Goal: Information Seeking & Learning: Learn about a topic

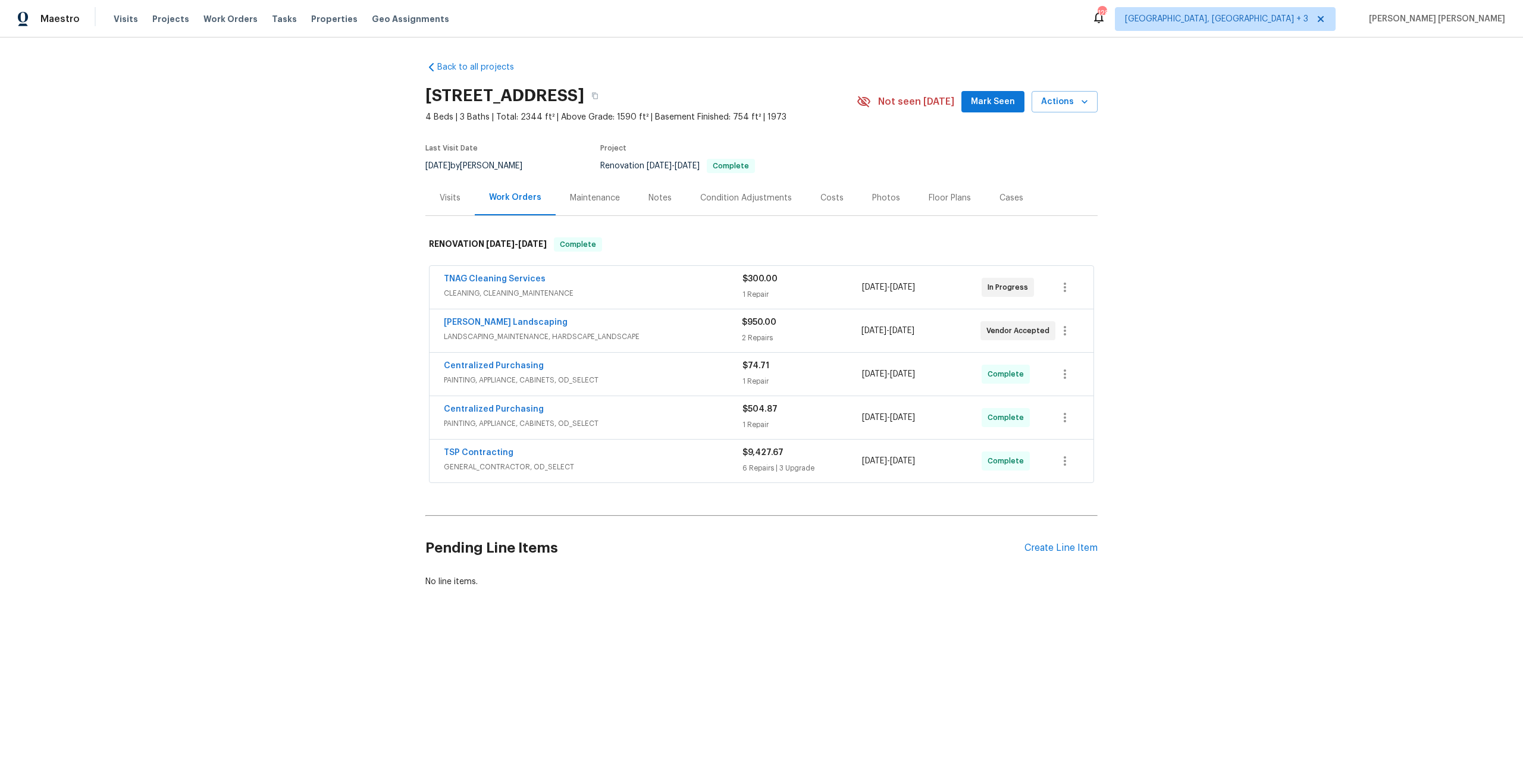
click at [628, 328] on div "[PERSON_NAME] Landscaping" at bounding box center [593, 323] width 298 height 14
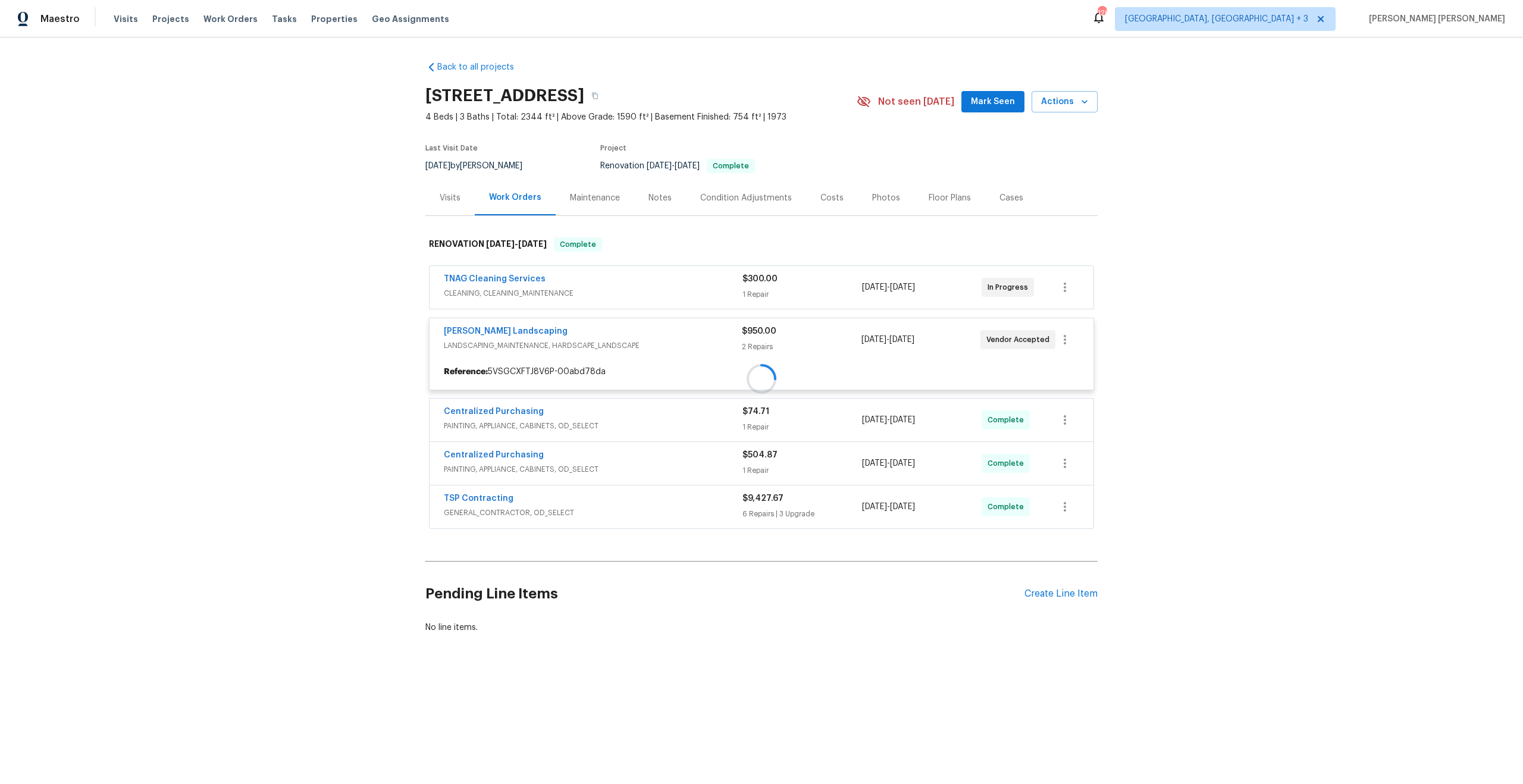
click at [628, 328] on div at bounding box center [761, 378] width 672 height 307
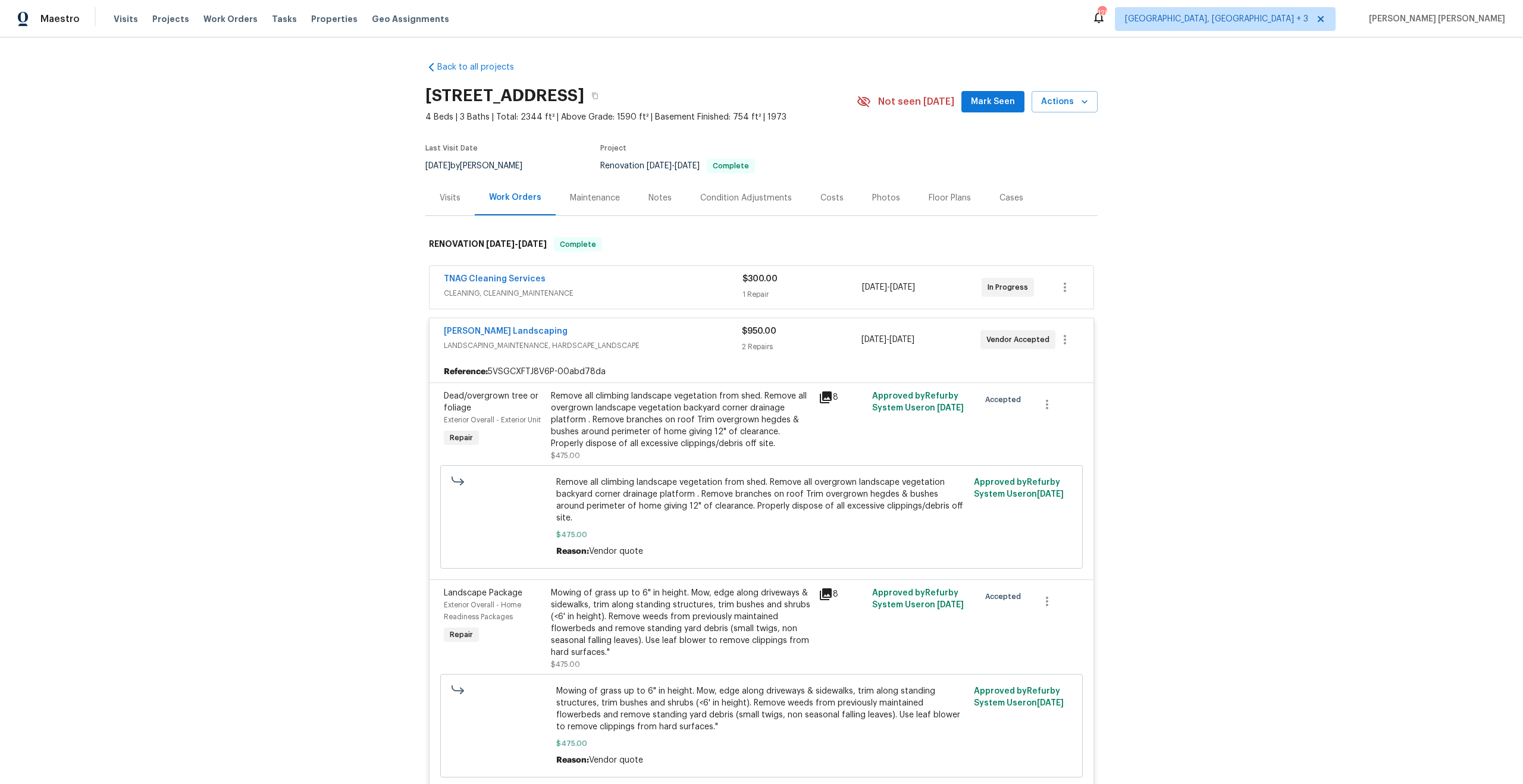
click at [672, 291] on span "CLEANING, CLEANING_MAINTENANCE" at bounding box center [593, 293] width 298 height 12
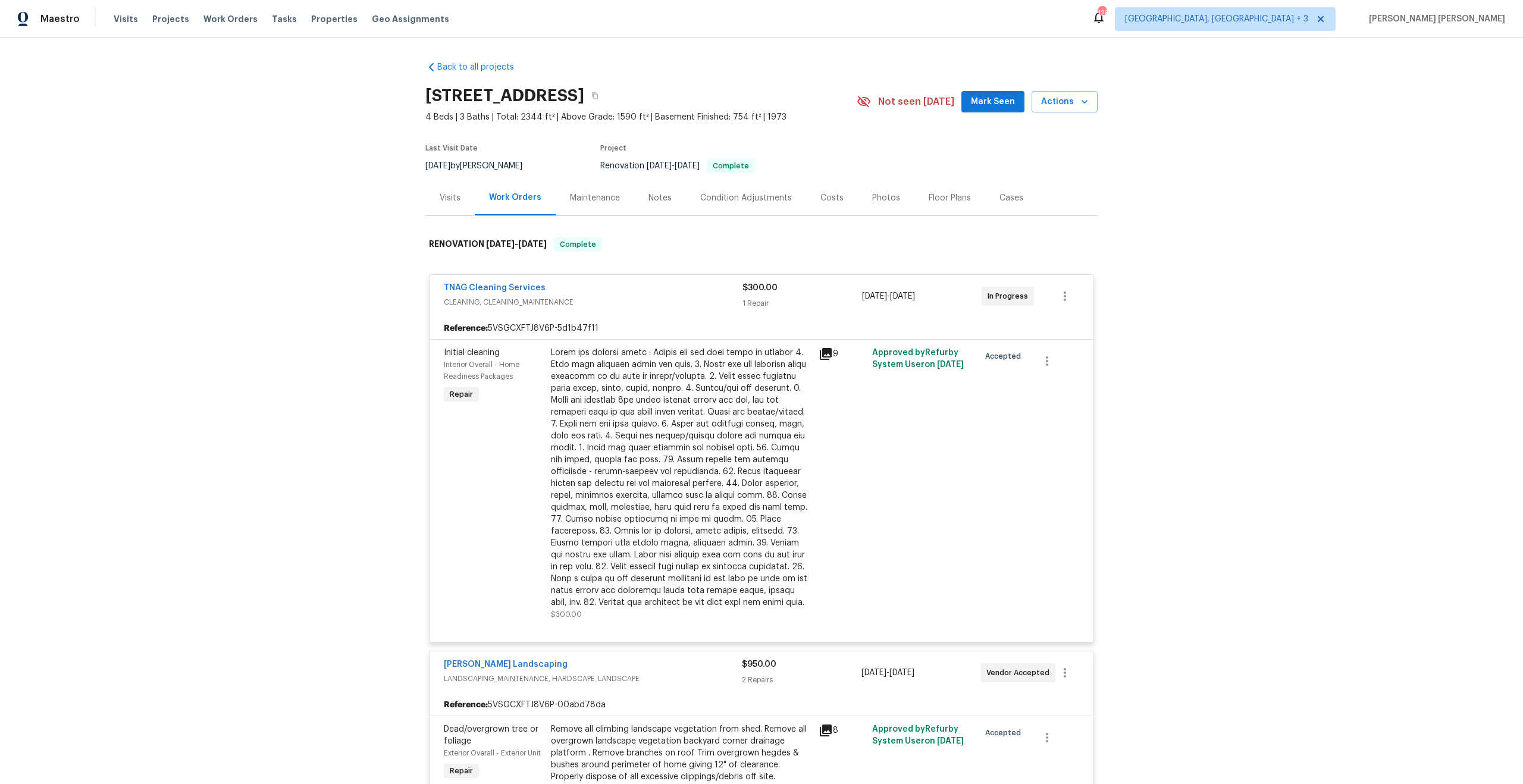
click at [692, 663] on div "[PERSON_NAME] Landscaping" at bounding box center [593, 666] width 298 height 14
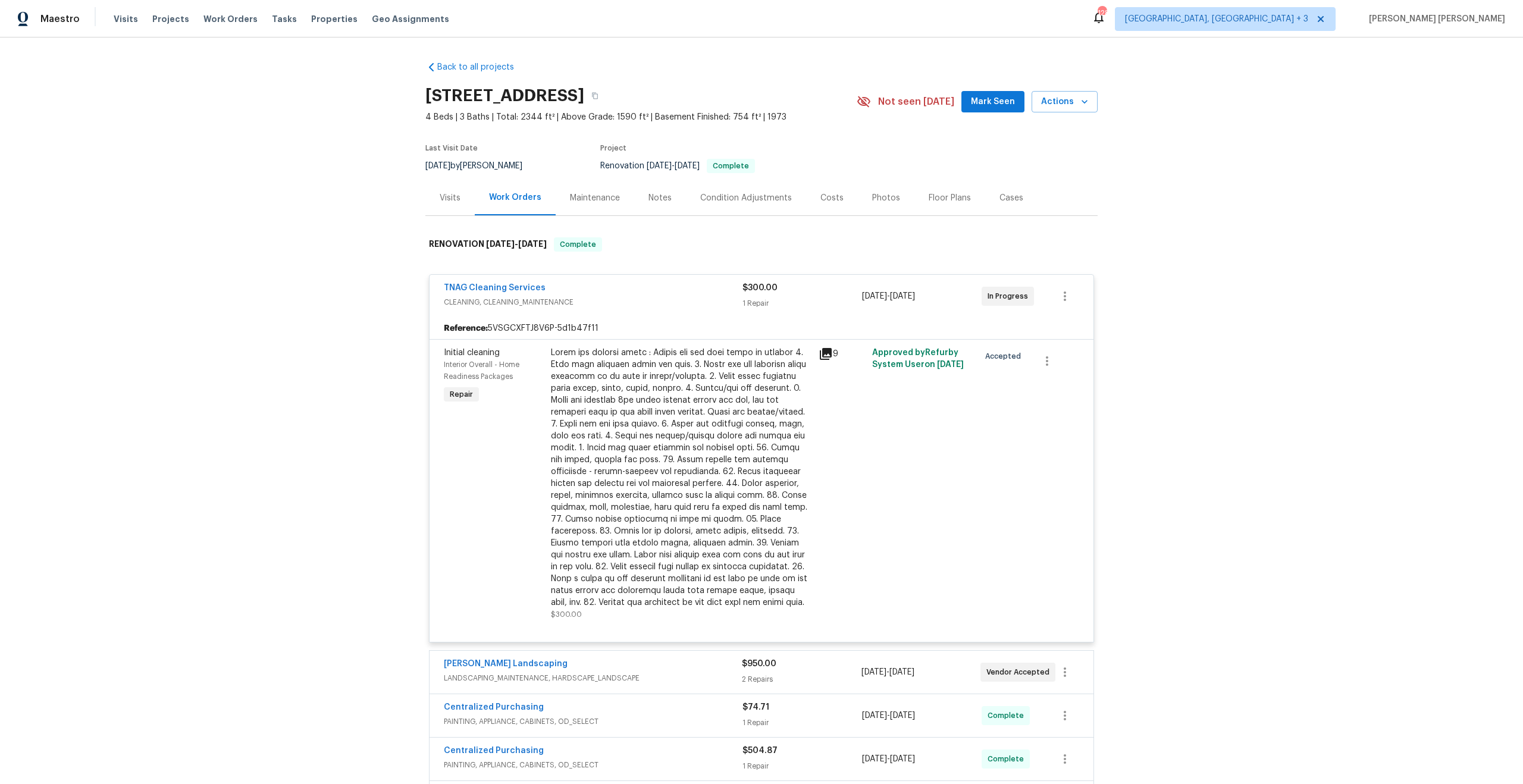
click at [688, 289] on div "TNAG Cleaning Services" at bounding box center [593, 289] width 298 height 14
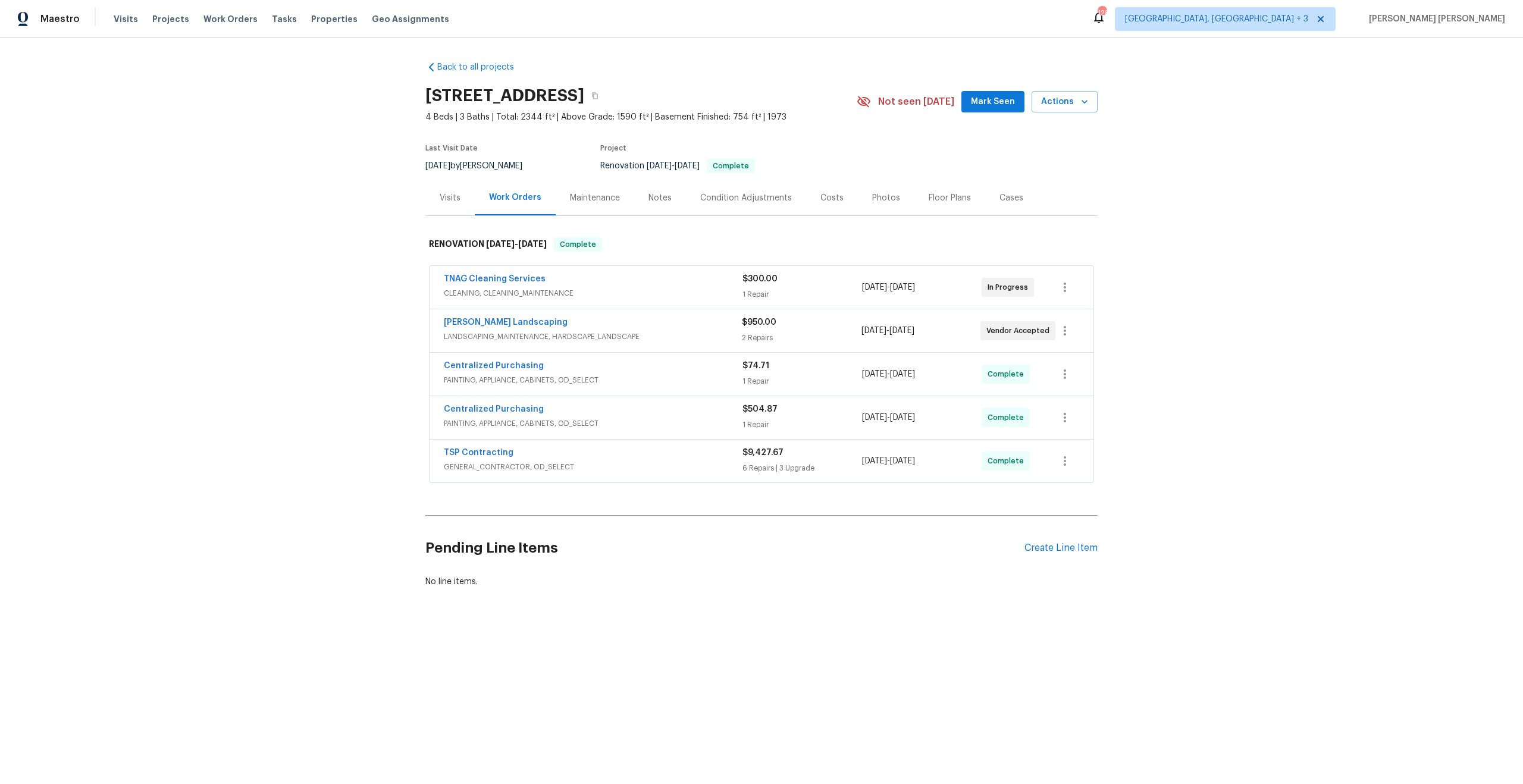
click at [665, 365] on div "Centralized Purchasing" at bounding box center [593, 367] width 298 height 14
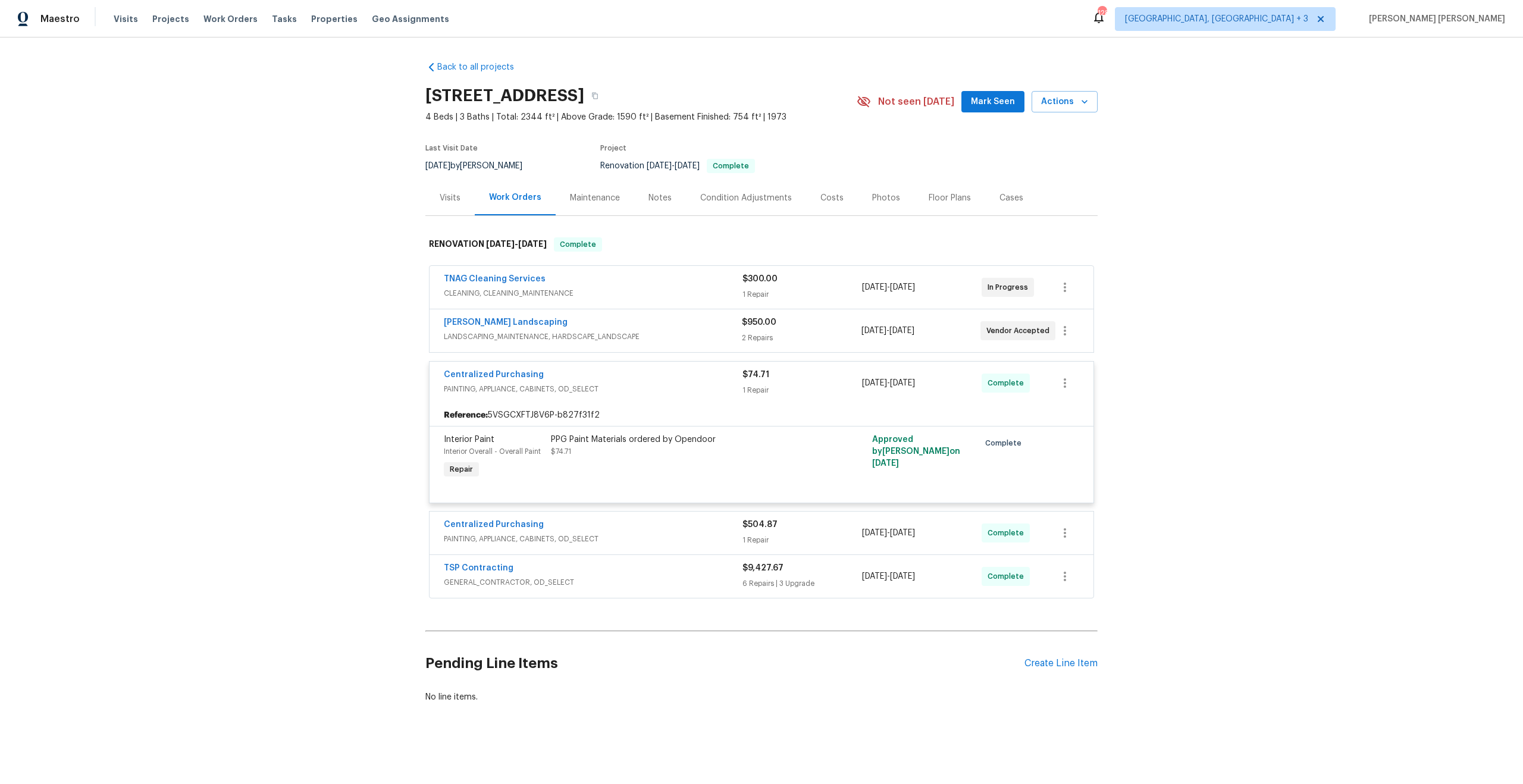
click at [628, 372] on div "Centralized Purchasing" at bounding box center [593, 376] width 298 height 14
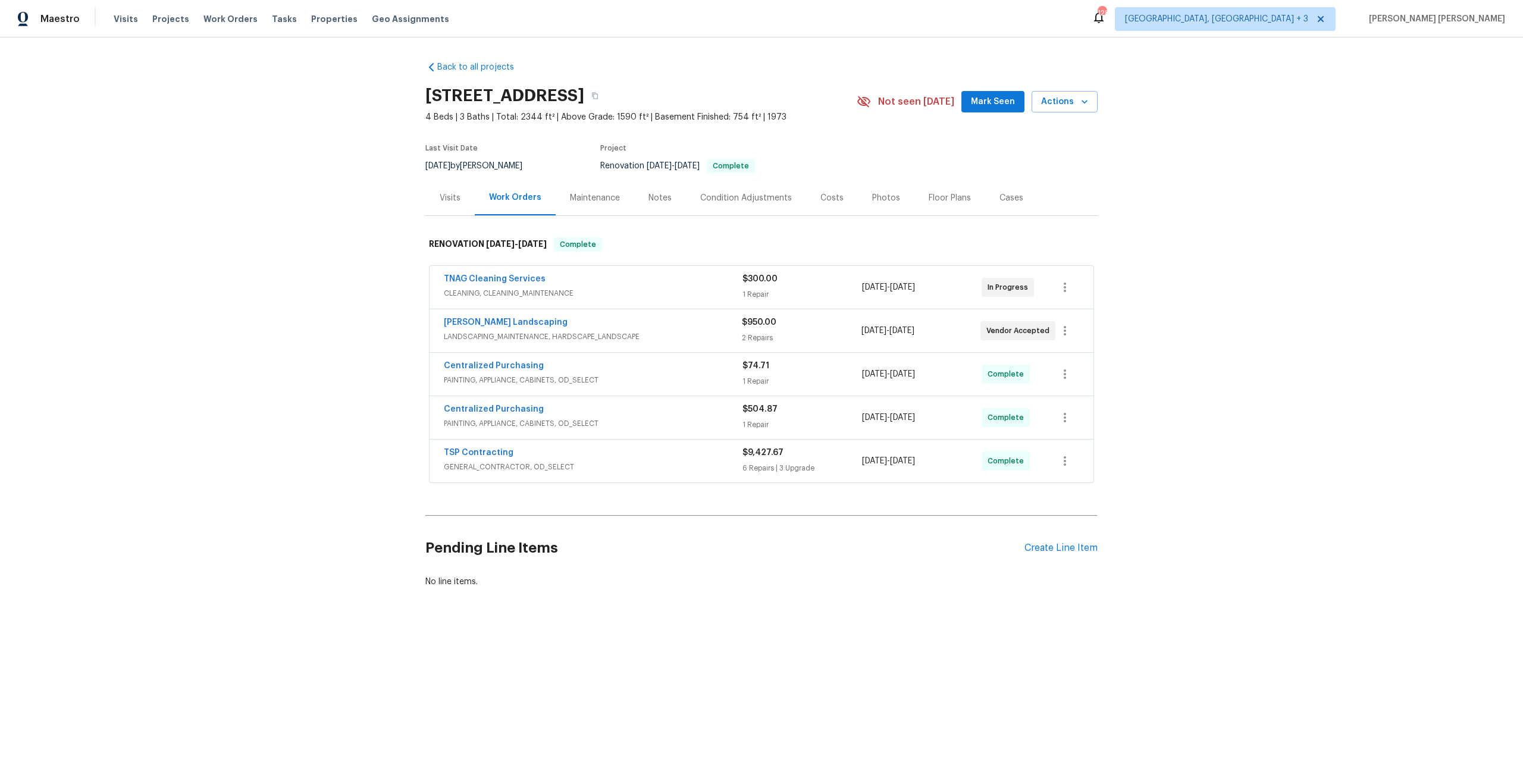
click at [683, 447] on div "TSP Contracting" at bounding box center [593, 454] width 298 height 14
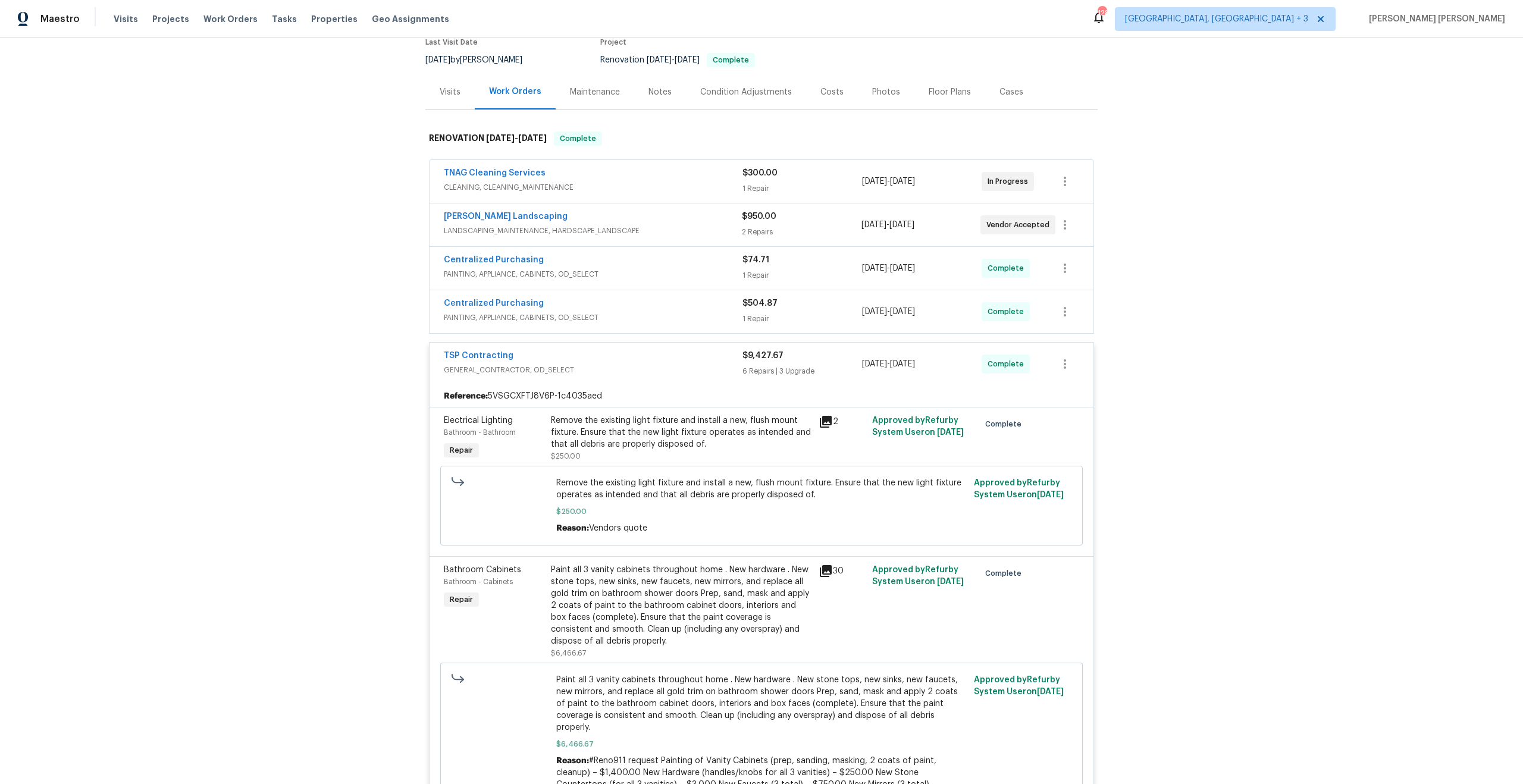
scroll to position [160, 0]
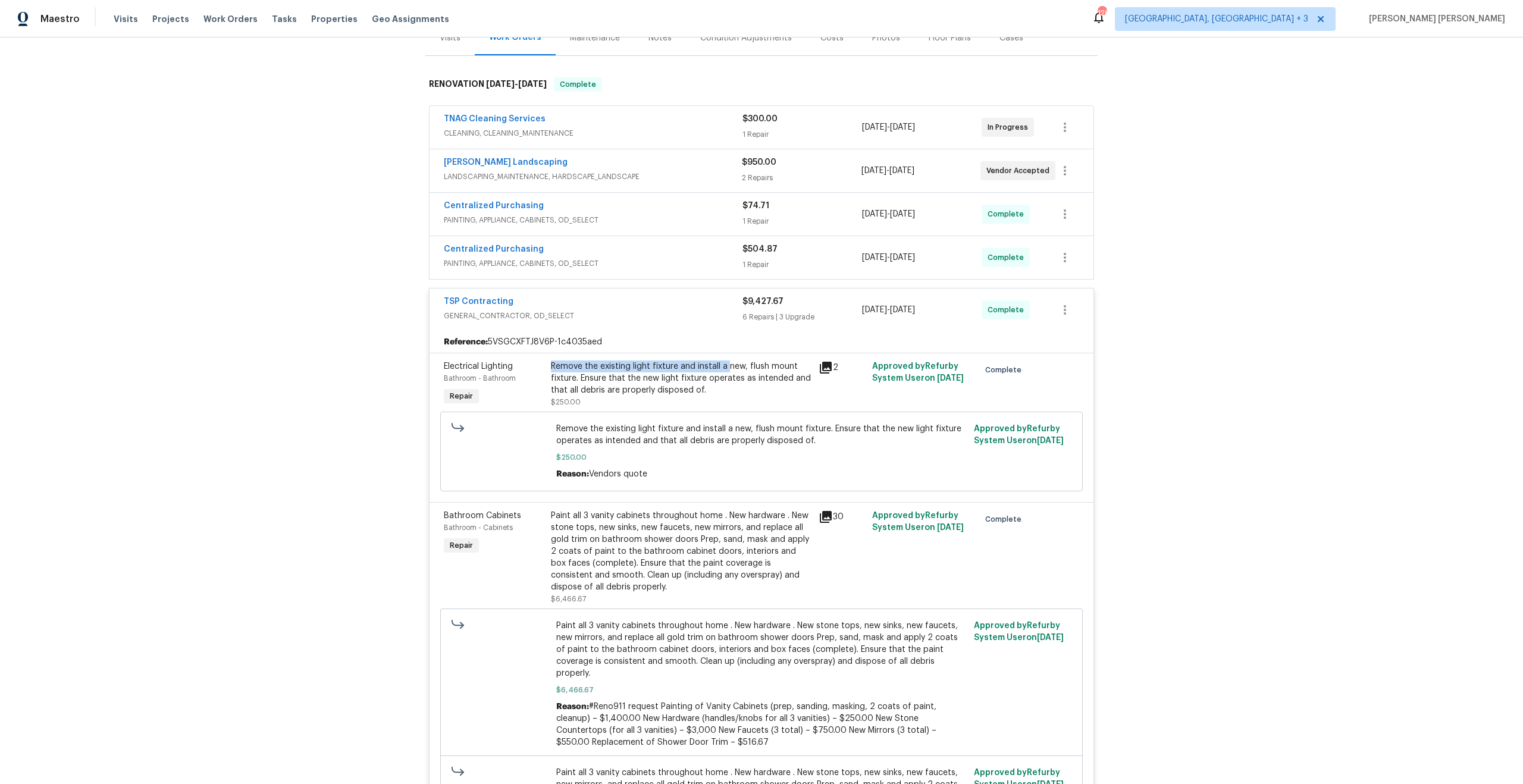
drag, startPoint x: 725, startPoint y: 365, endPoint x: 536, endPoint y: 385, distance: 190.1
click at [536, 385] on div "Electrical Lighting Bathroom - Bathroom Repair Remove the existing light fixtur…" at bounding box center [762, 384] width 643 height 54
click at [264, 369] on div "Back to all projects [STREET_ADDRESS][PERSON_NAME] 4 Beds | 3 Baths | Total: 23…" at bounding box center [761, 411] width 1523 height 746
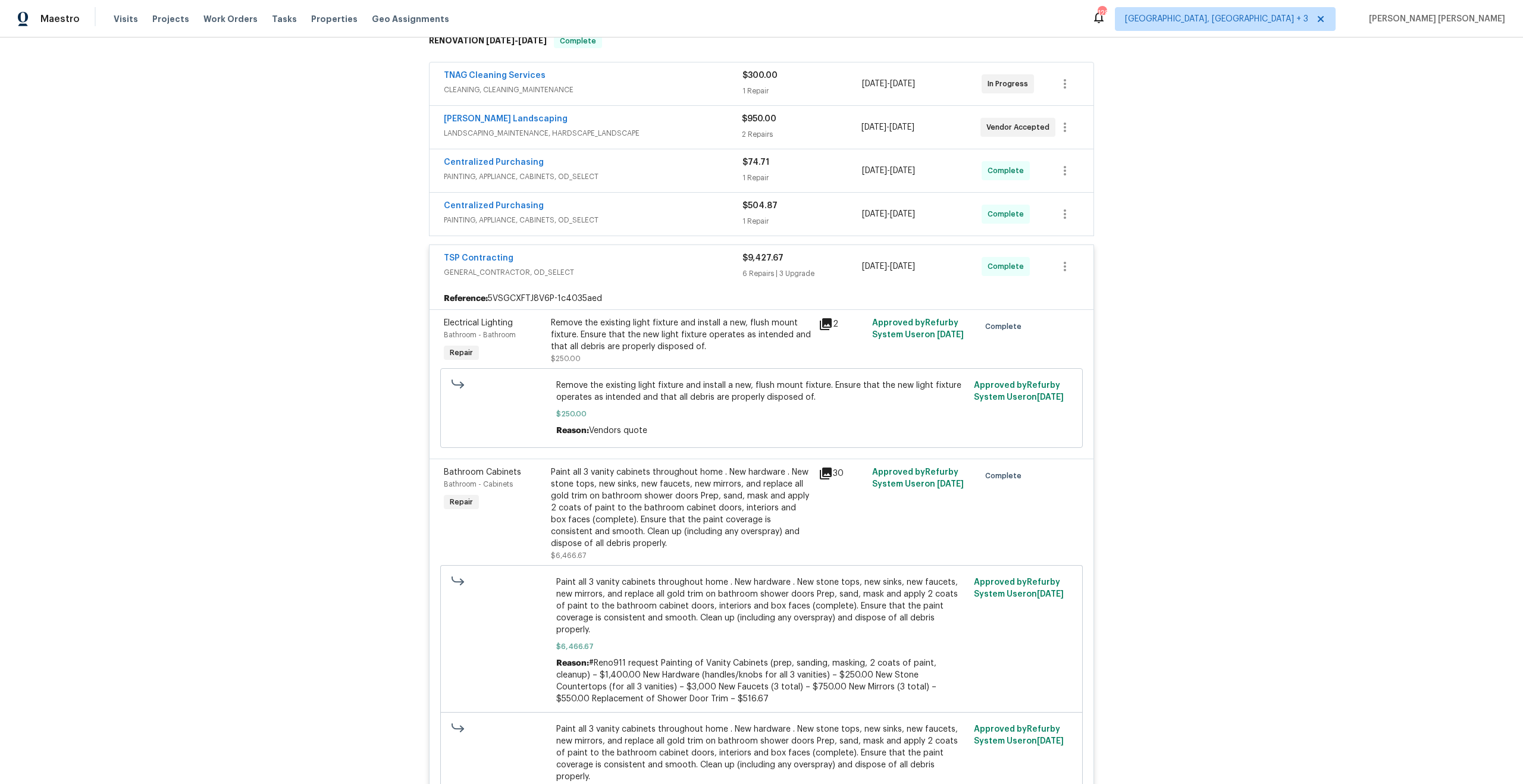
scroll to position [335, 0]
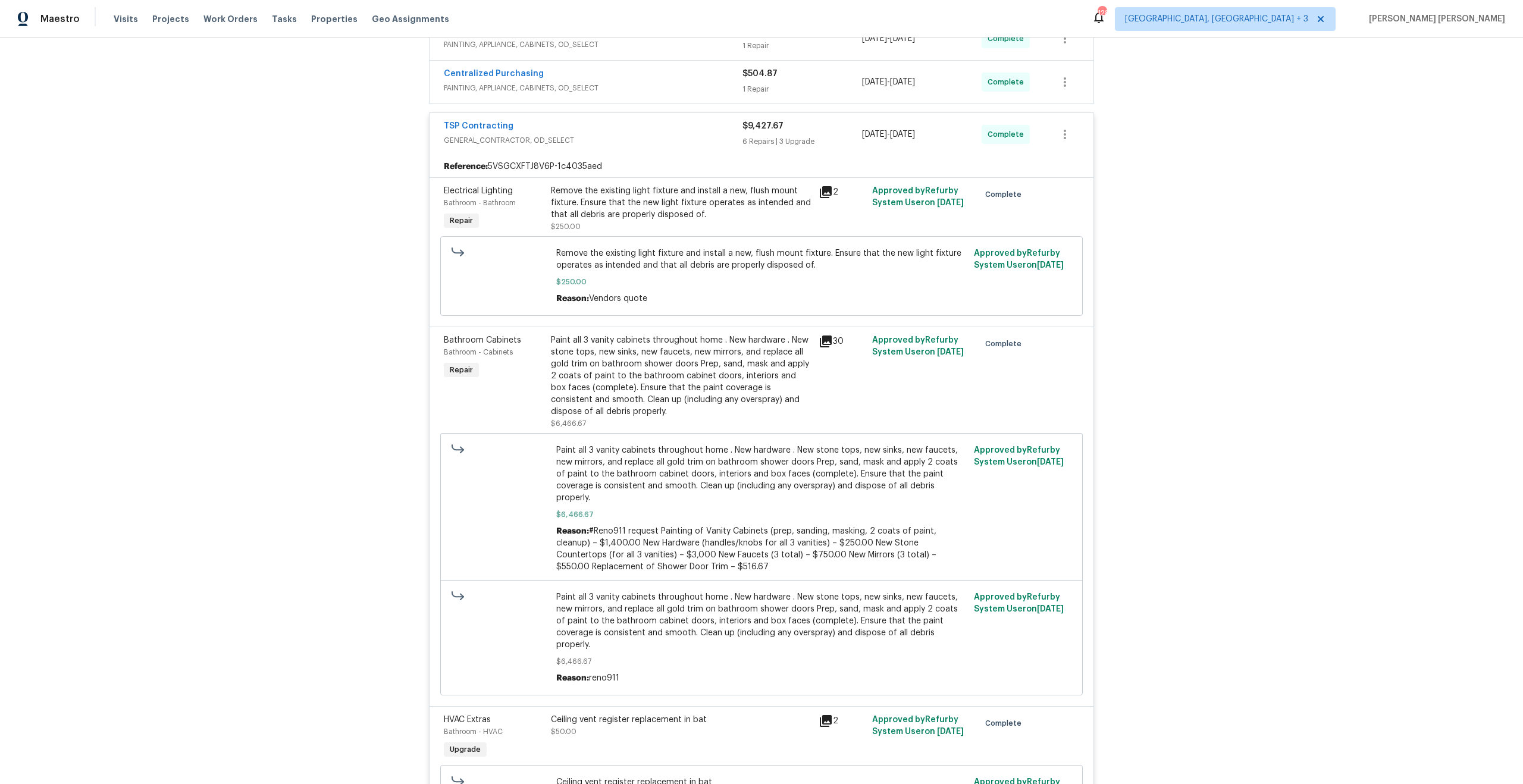
click at [821, 342] on icon at bounding box center [825, 341] width 12 height 12
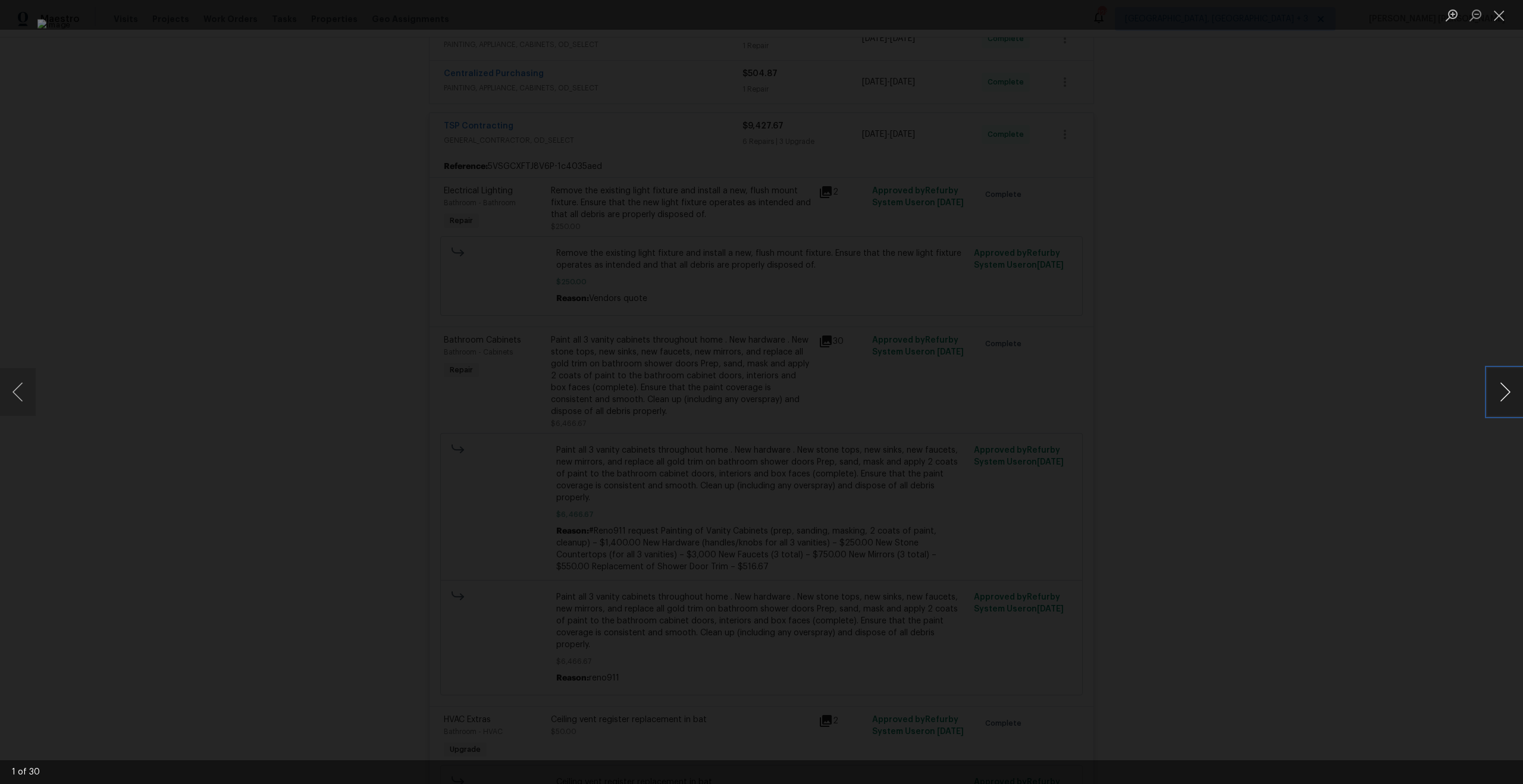
click at [1504, 388] on button "Next image" at bounding box center [1505, 392] width 36 height 47
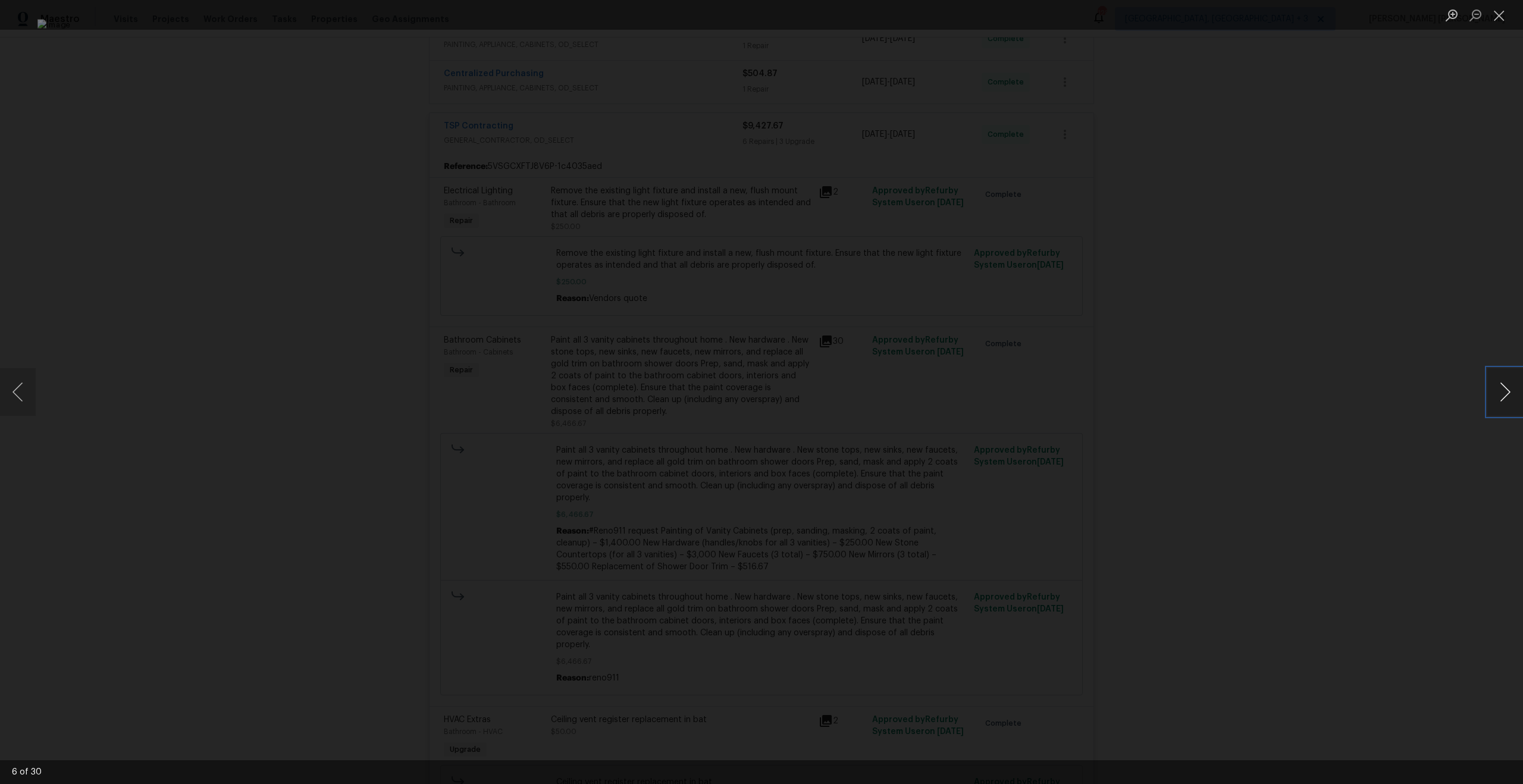
click at [1504, 388] on button "Next image" at bounding box center [1505, 392] width 36 height 47
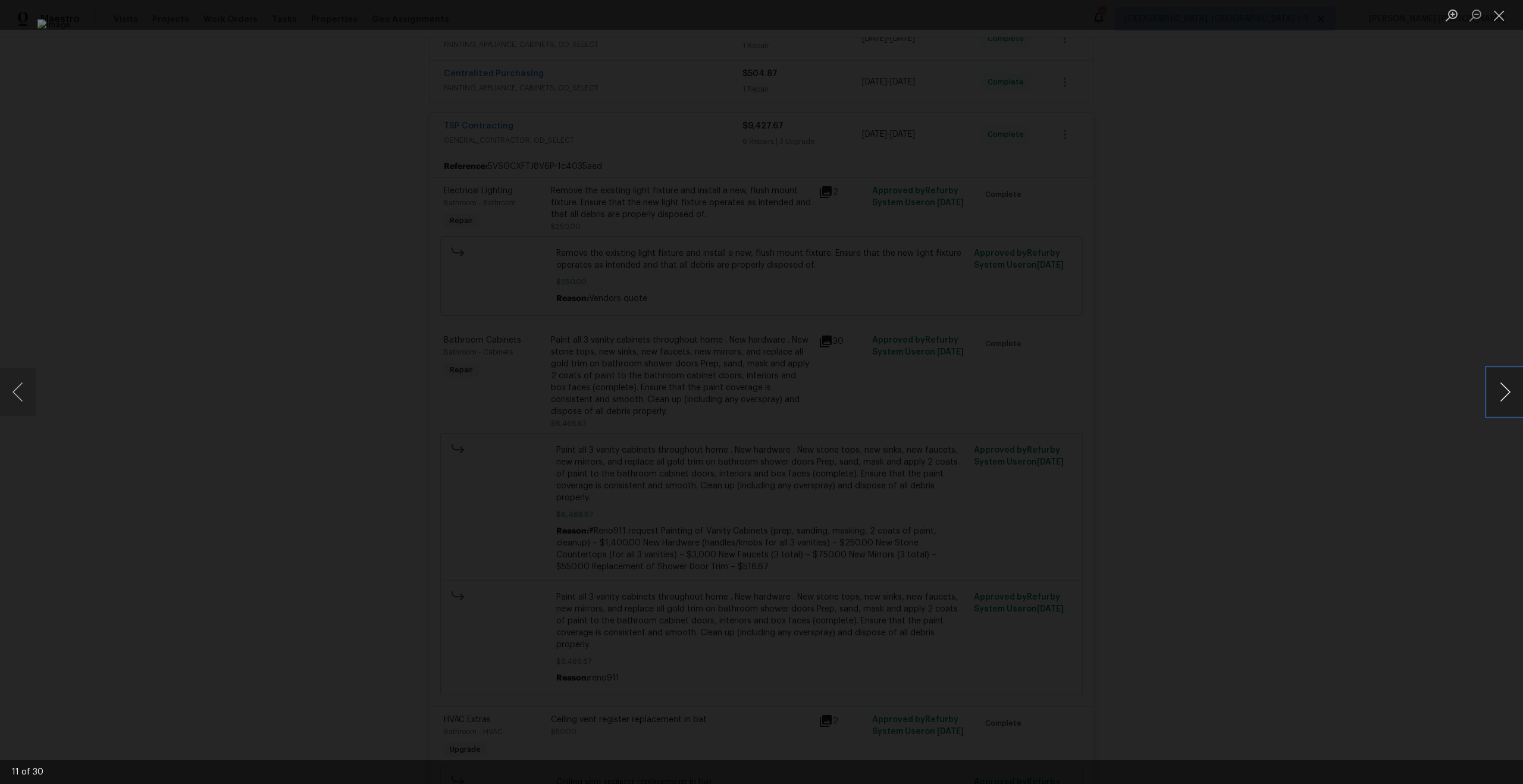
click at [1504, 388] on button "Next image" at bounding box center [1505, 392] width 36 height 47
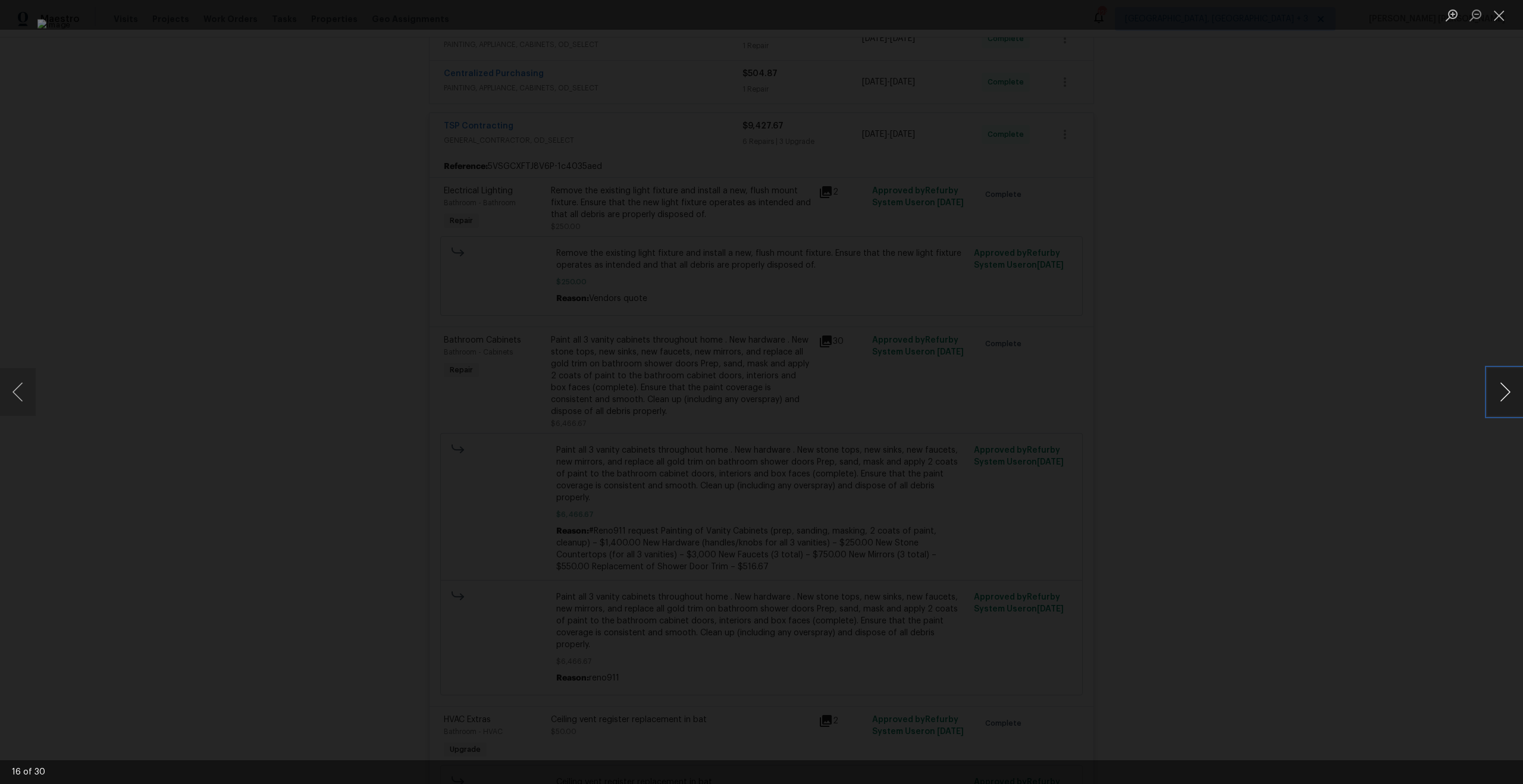
click at [1504, 388] on button "Next image" at bounding box center [1505, 392] width 36 height 47
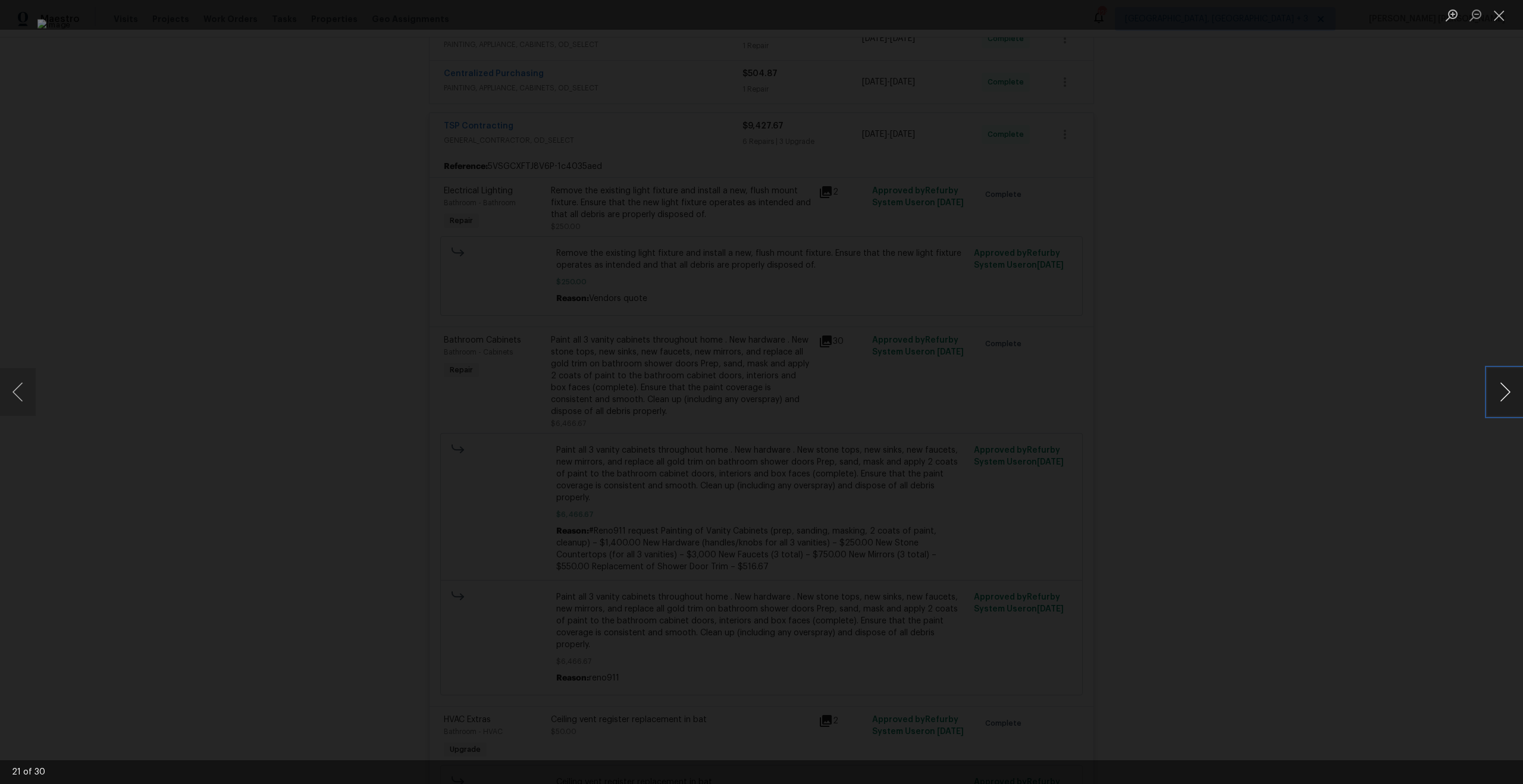
click at [1504, 388] on button "Next image" at bounding box center [1505, 392] width 36 height 47
click at [13, 396] on button "Previous image" at bounding box center [18, 392] width 36 height 47
click at [1500, 387] on button "Next image" at bounding box center [1505, 392] width 36 height 47
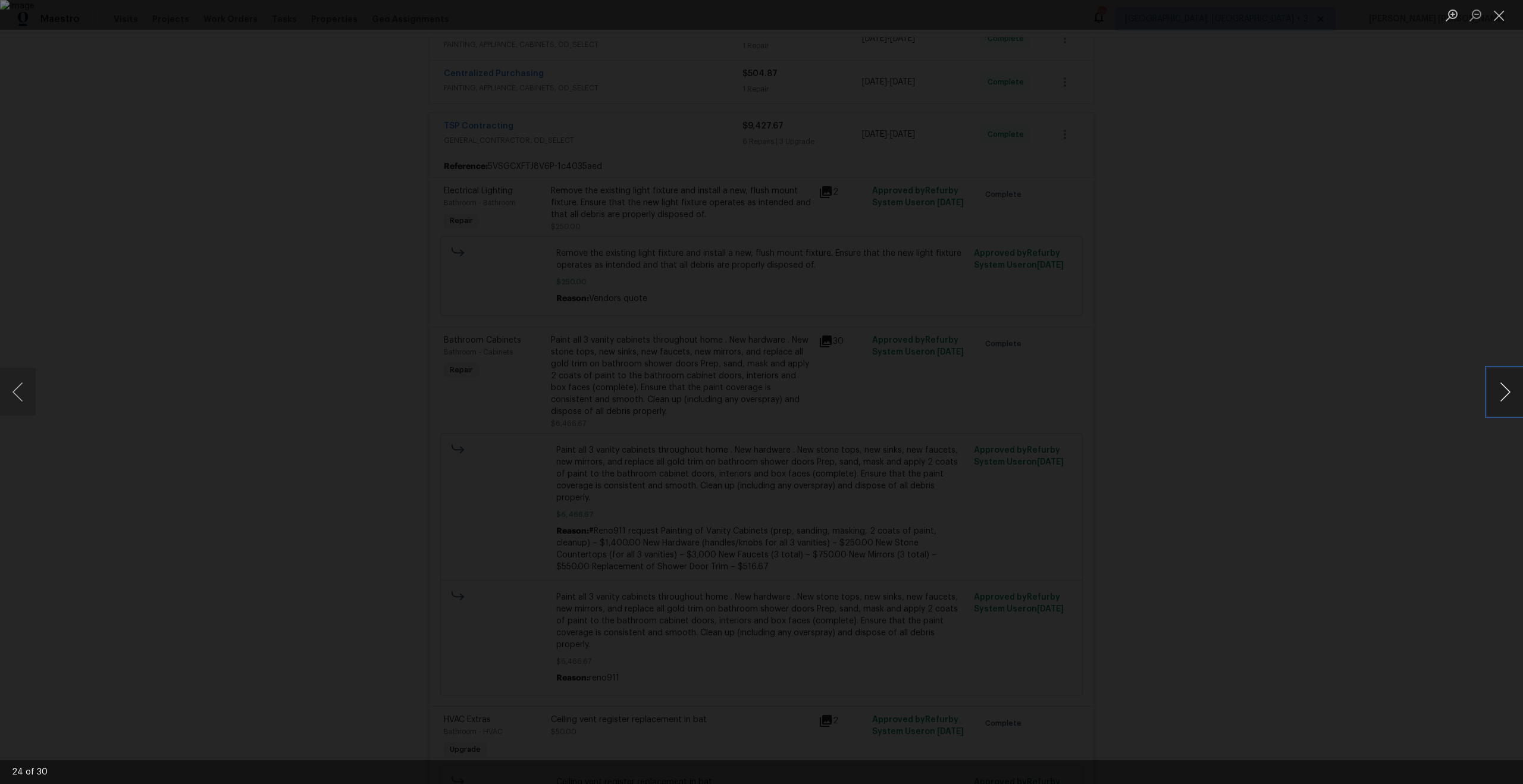
click at [1500, 387] on button "Next image" at bounding box center [1505, 392] width 36 height 47
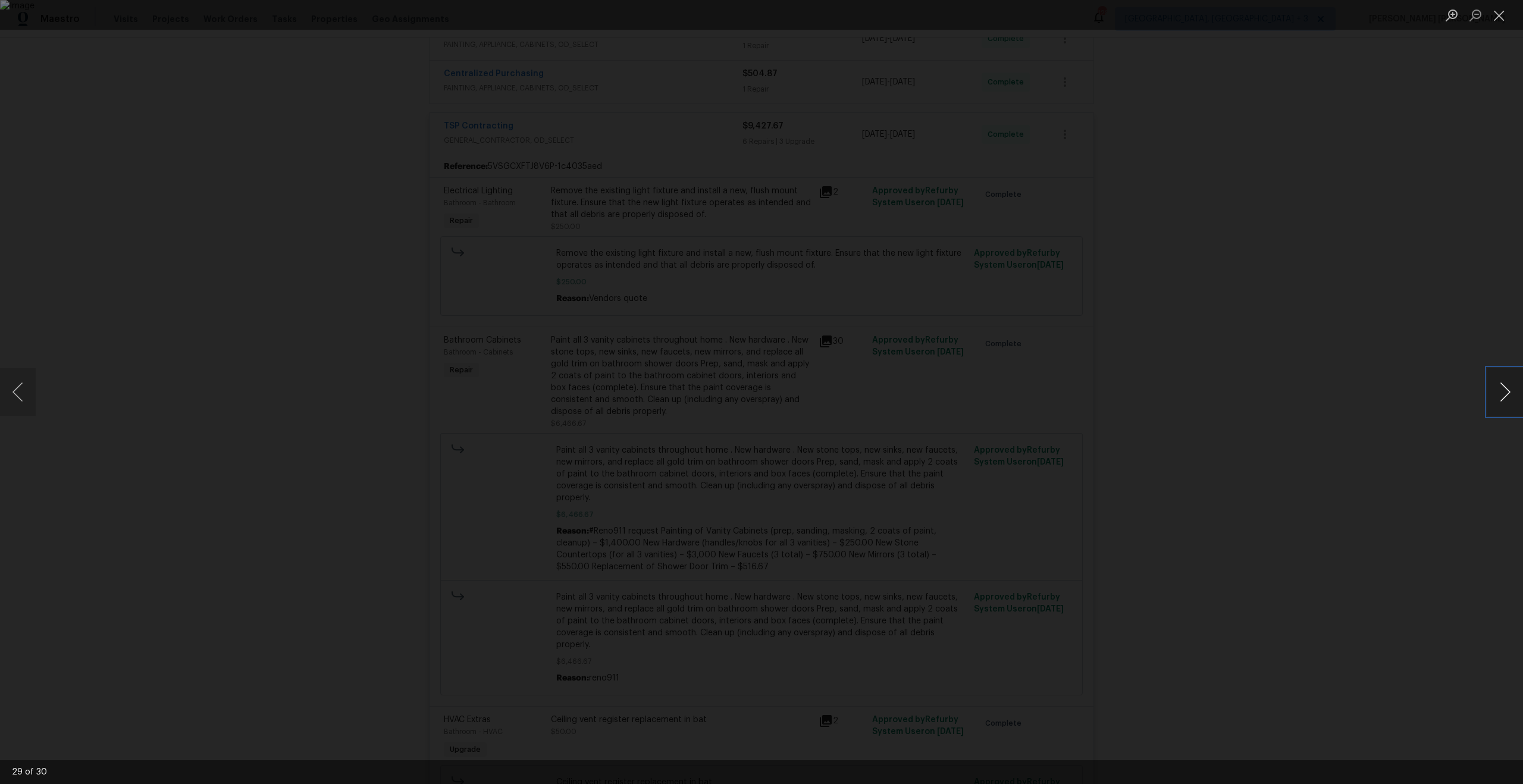
click at [1500, 387] on button "Next image" at bounding box center [1505, 392] width 36 height 47
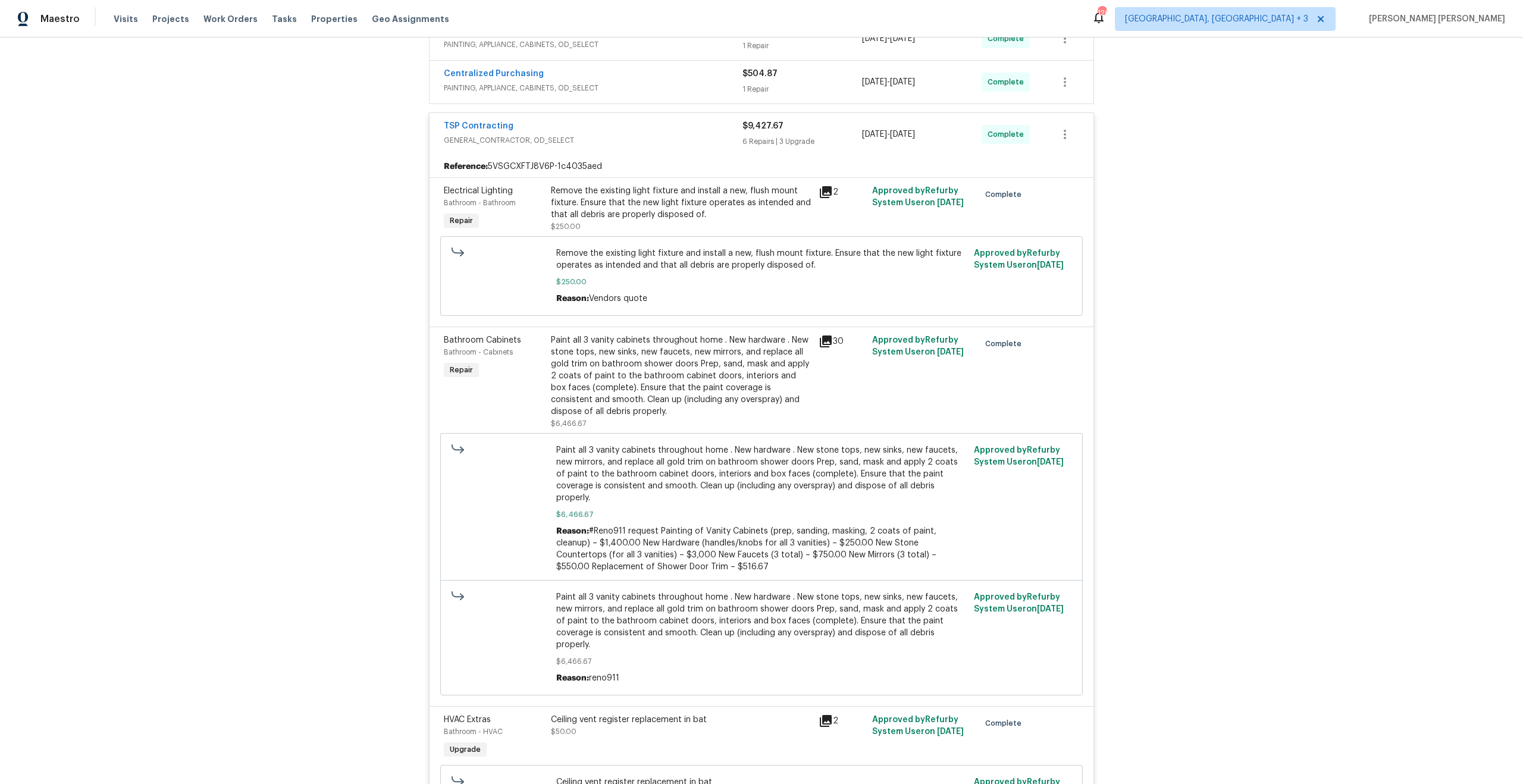
click at [636, 371] on div "Paint all 3 vanity cabinets throughout home . New hardware . New stone tops, ne…" at bounding box center [681, 376] width 261 height 83
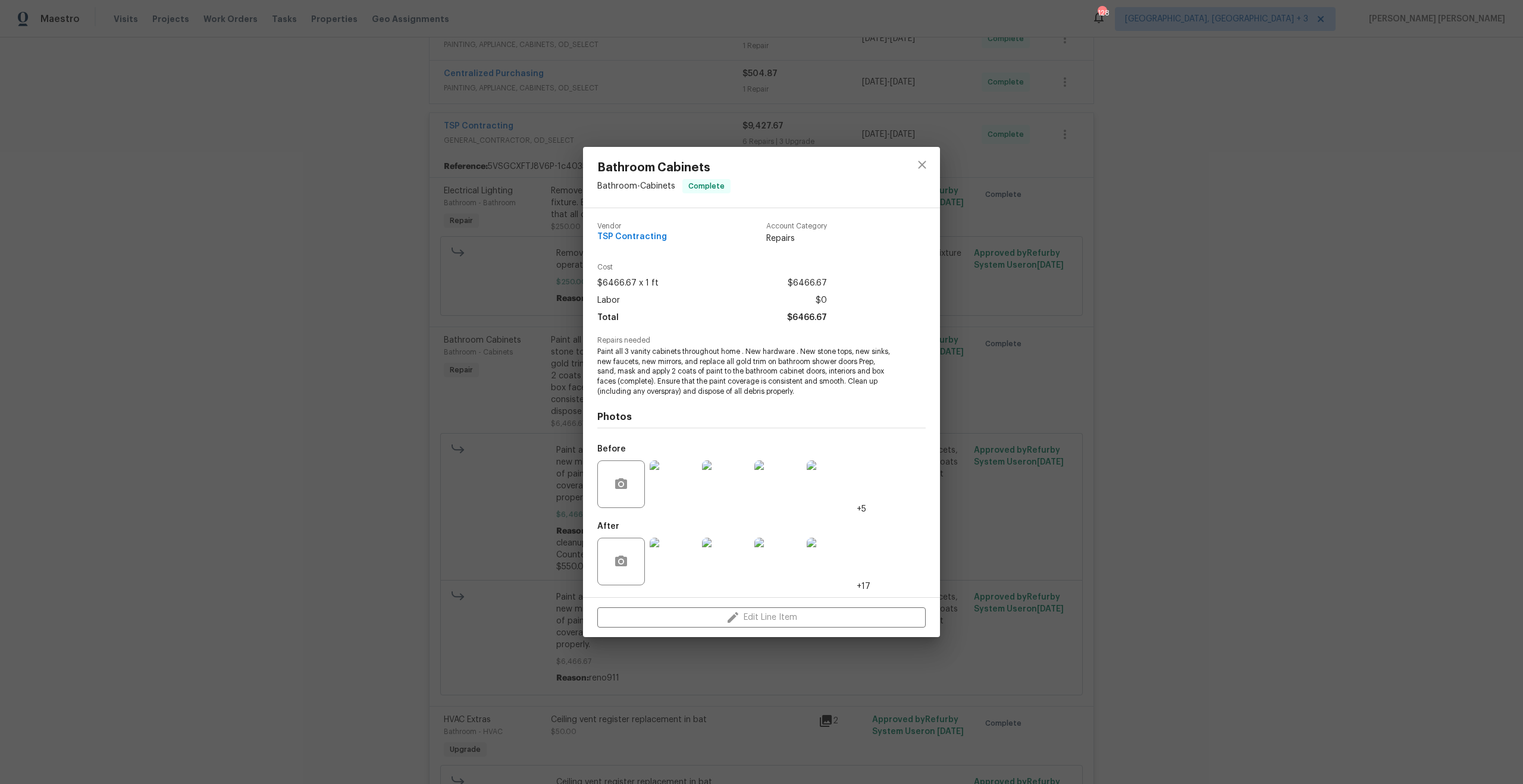
click at [187, 356] on div "Bathroom Cabinets Bathroom - Cabinets Complete Vendor TSP Contracting Account C…" at bounding box center [761, 392] width 1523 height 784
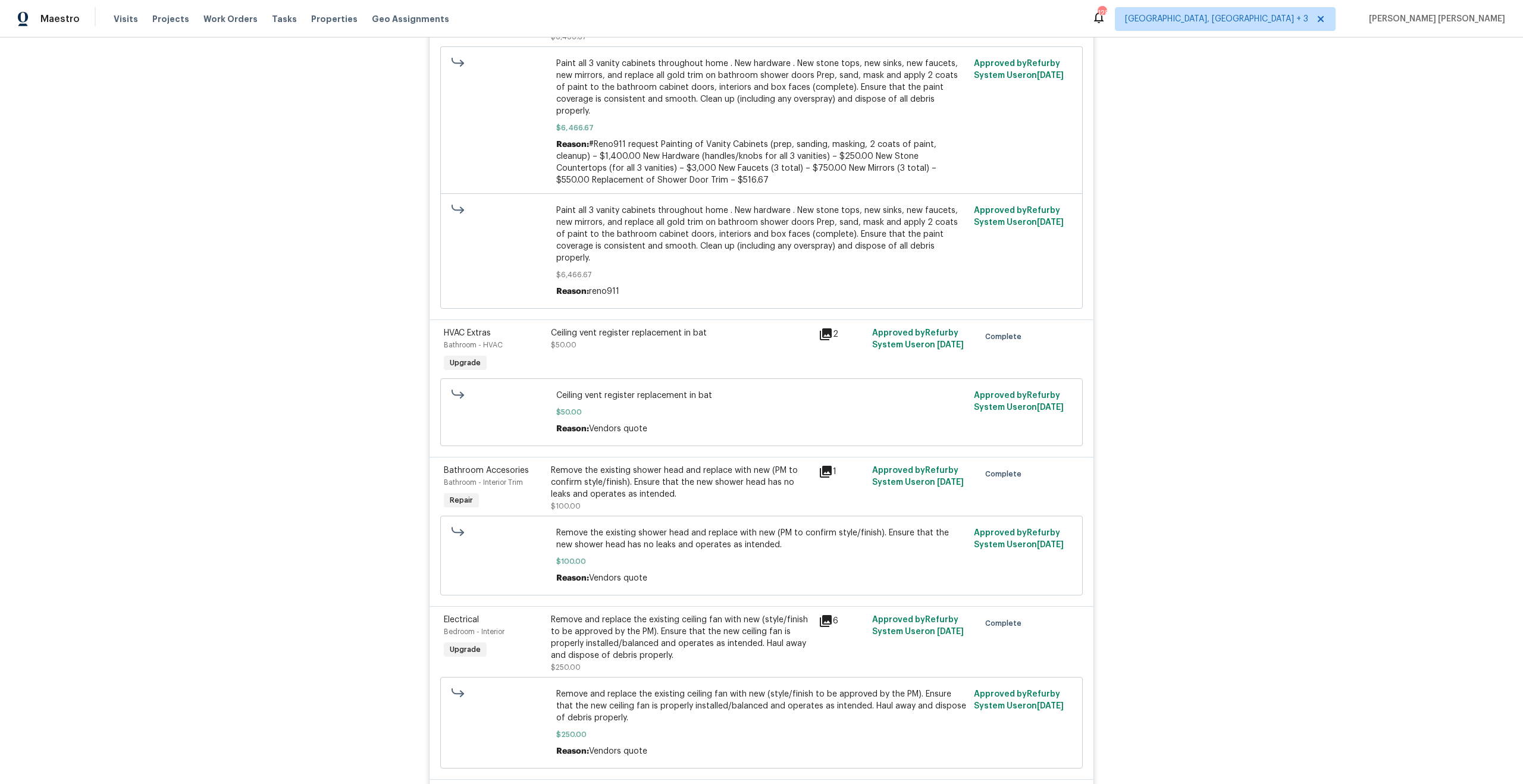
scroll to position [825, 0]
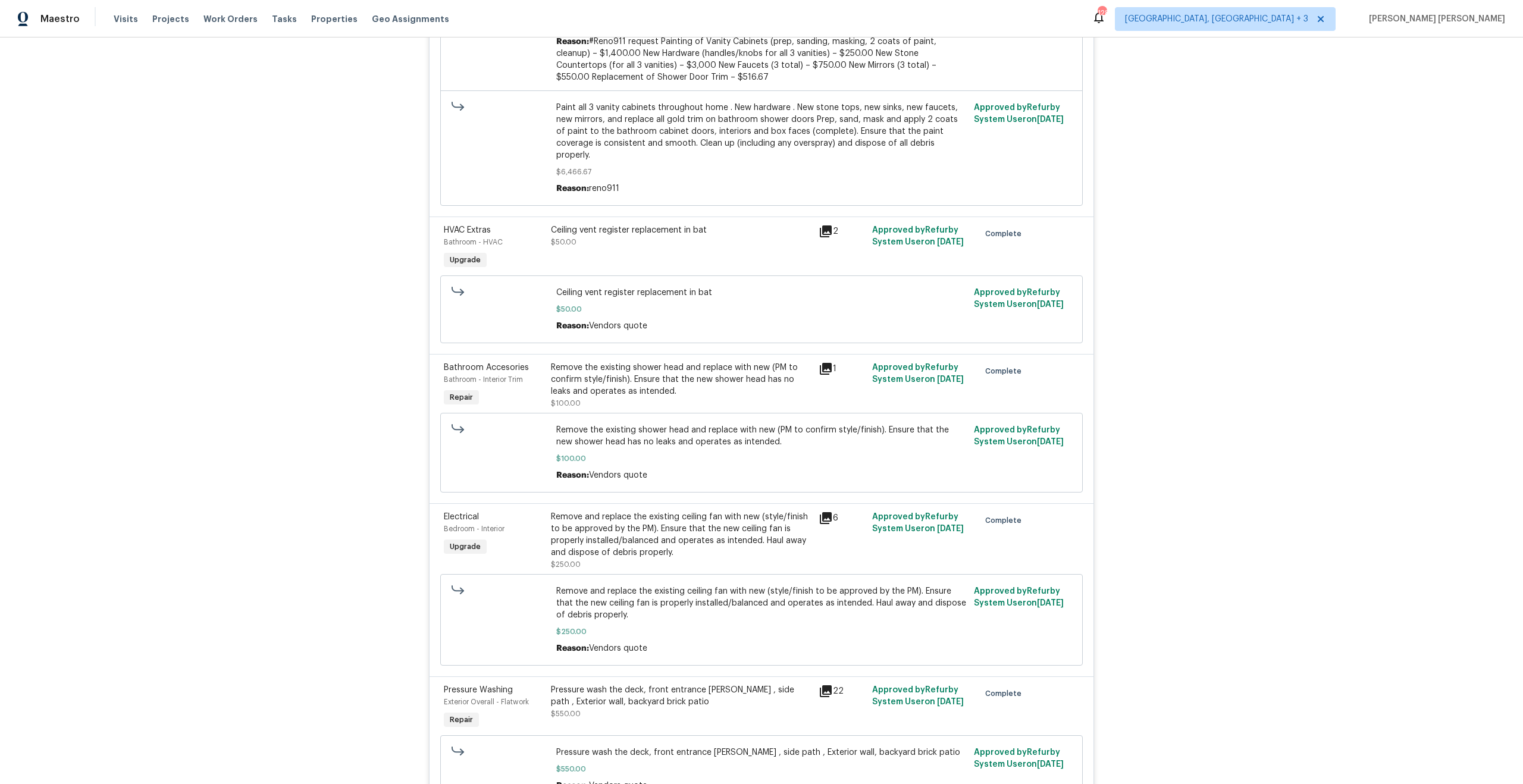
click at [819, 362] on icon at bounding box center [826, 369] width 14 height 14
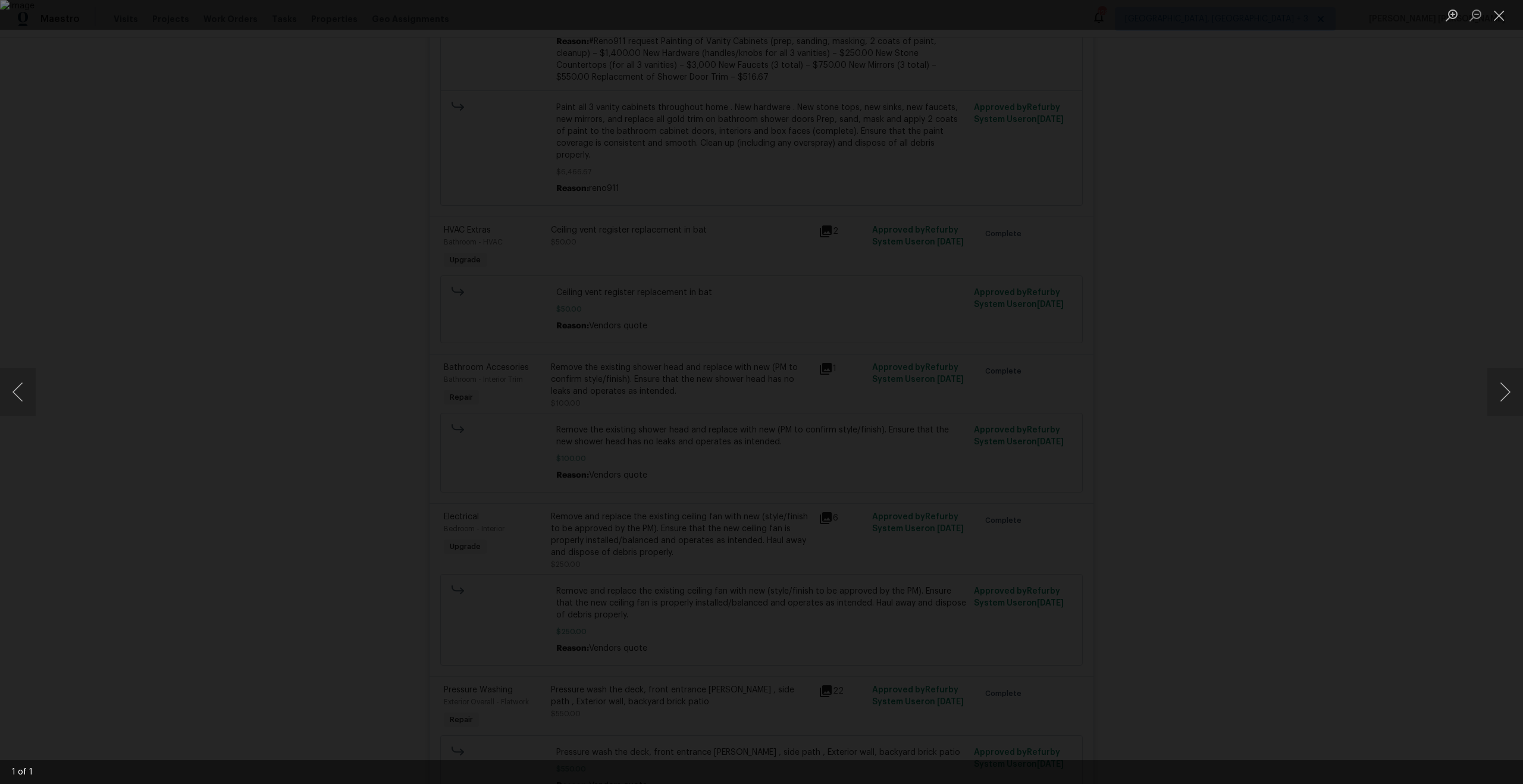
click at [1360, 374] on div "Lightbox" at bounding box center [761, 392] width 1523 height 784
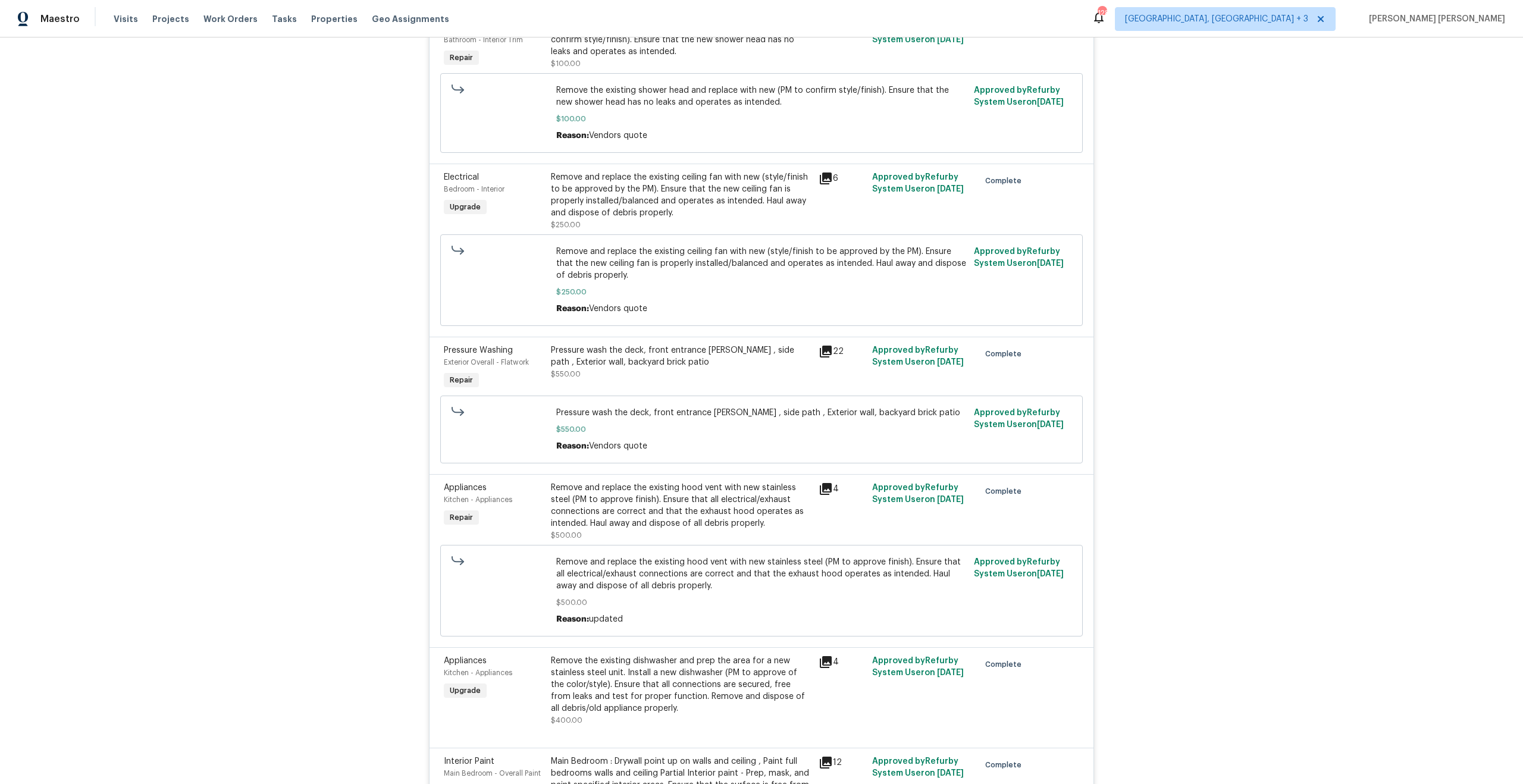
scroll to position [1217, 0]
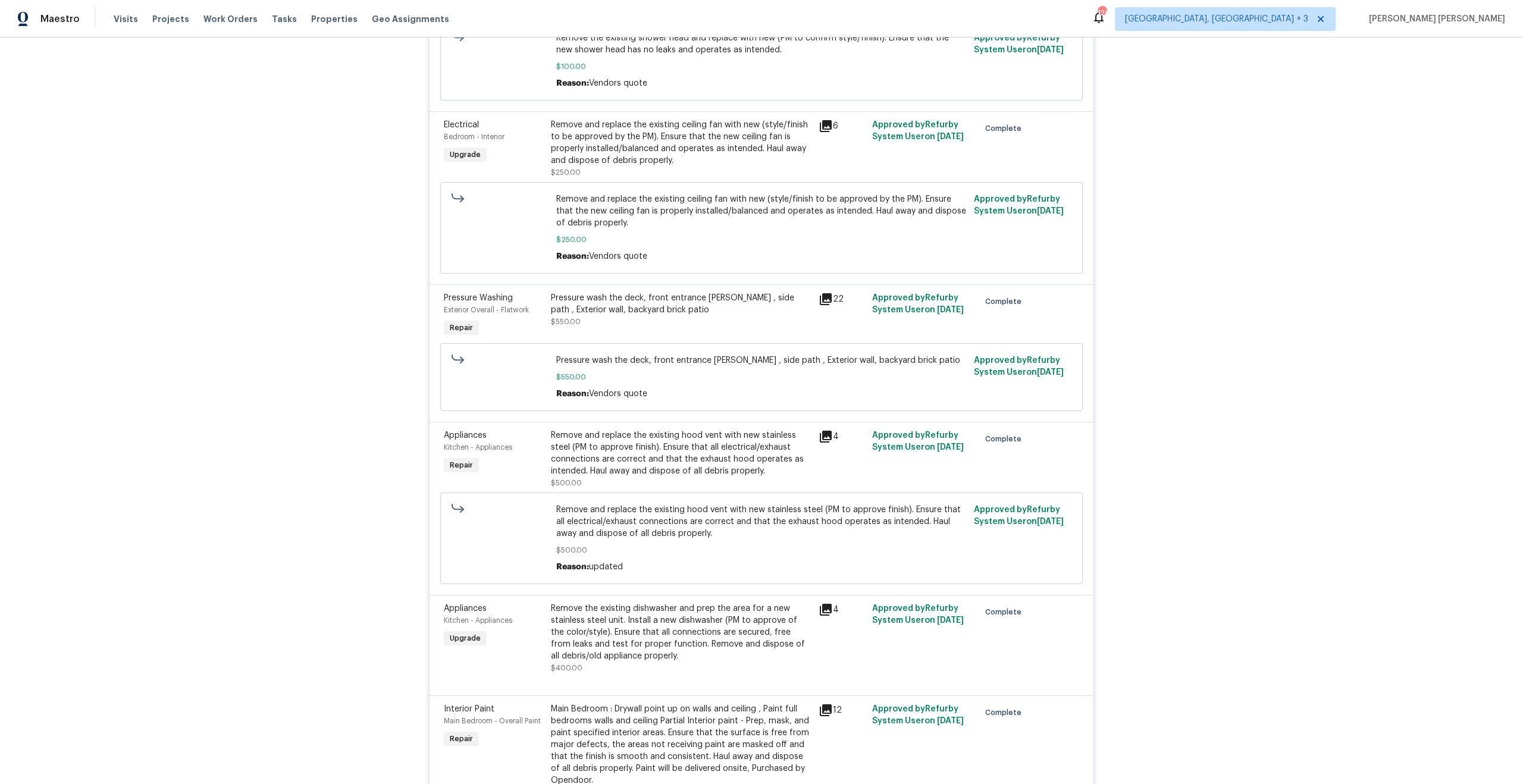
click at [821, 431] on icon at bounding box center [825, 436] width 12 height 12
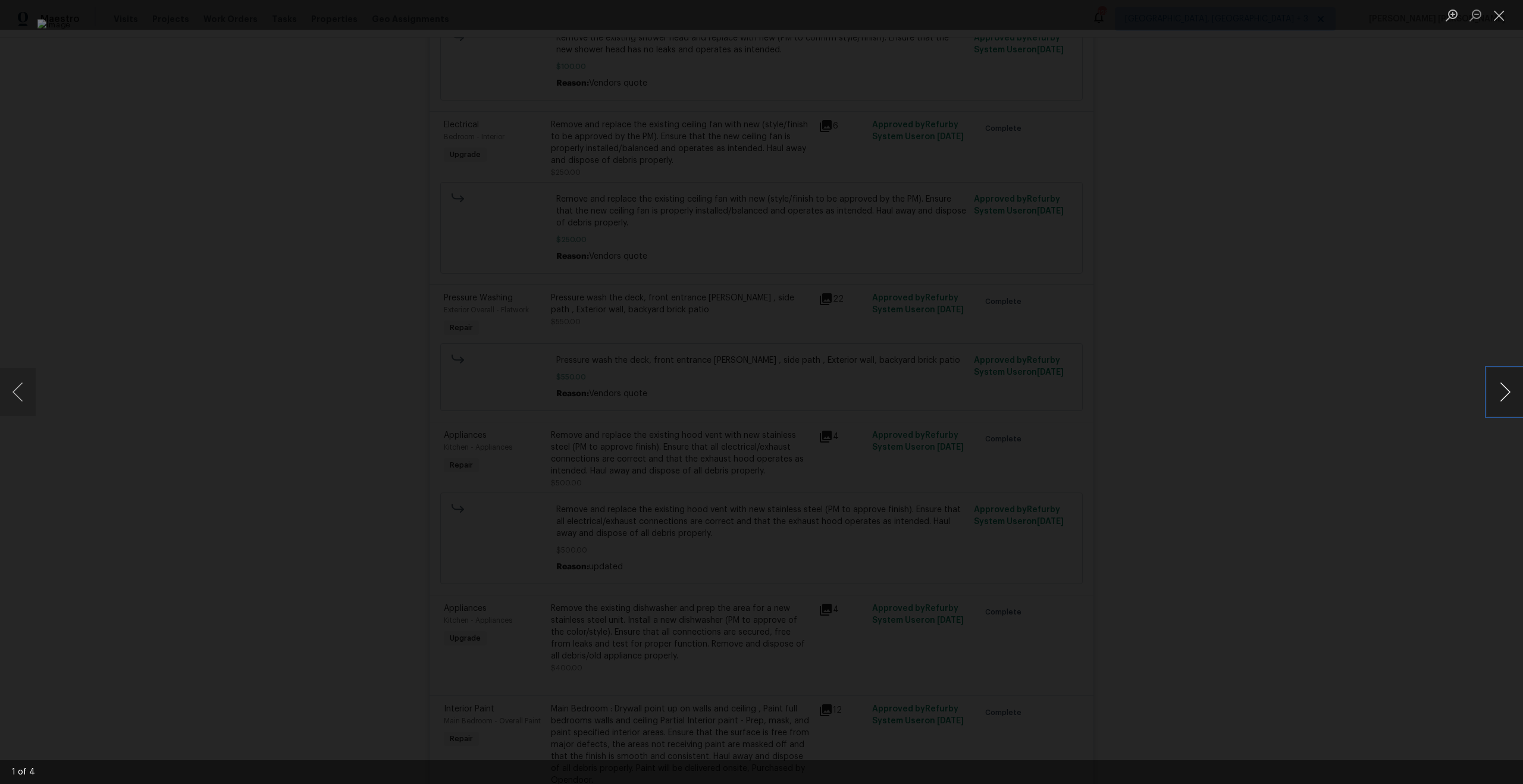
click at [1510, 382] on button "Next image" at bounding box center [1505, 392] width 36 height 47
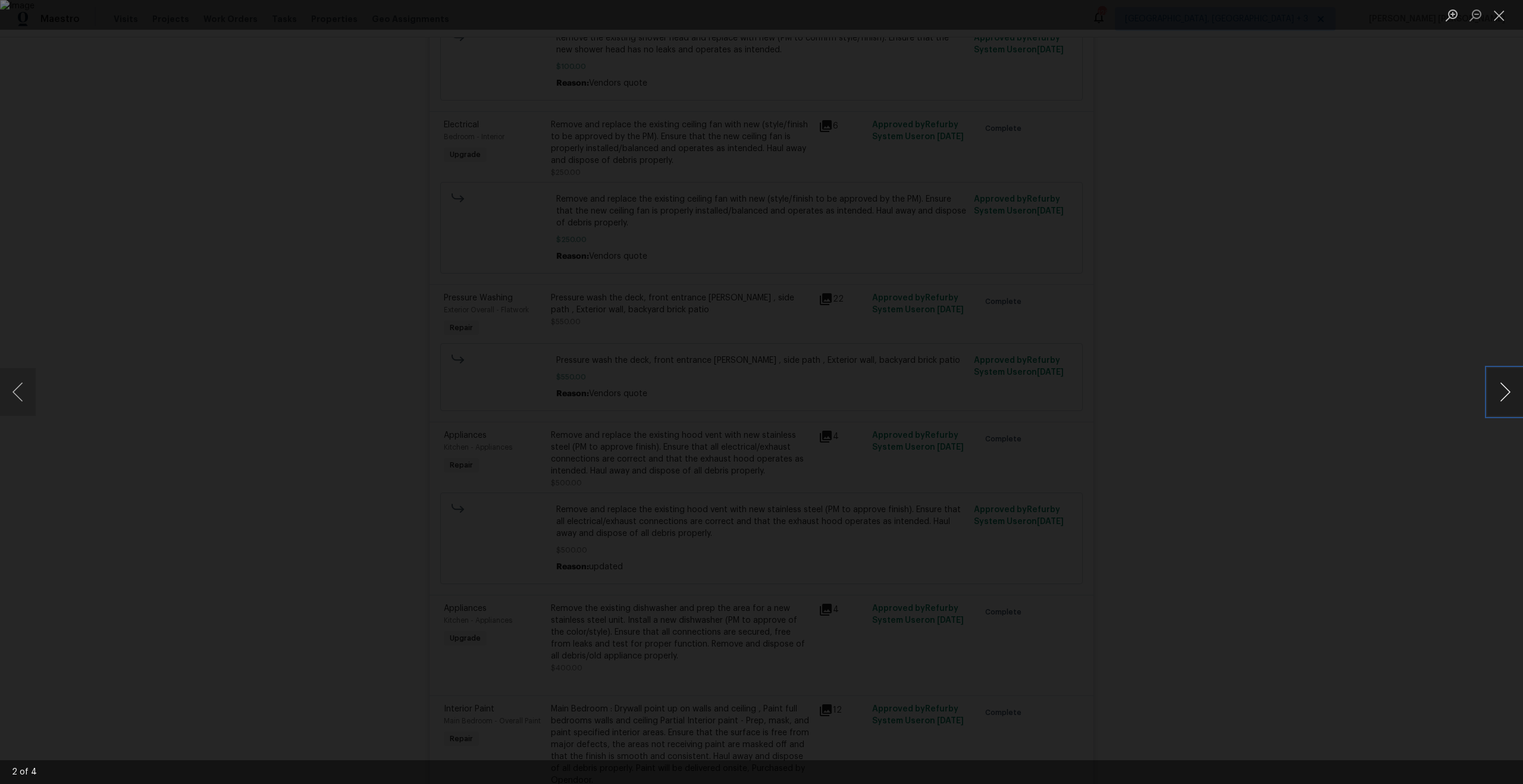
click at [1510, 382] on button "Next image" at bounding box center [1505, 392] width 36 height 47
click at [1335, 415] on div "Lightbox" at bounding box center [761, 392] width 1523 height 784
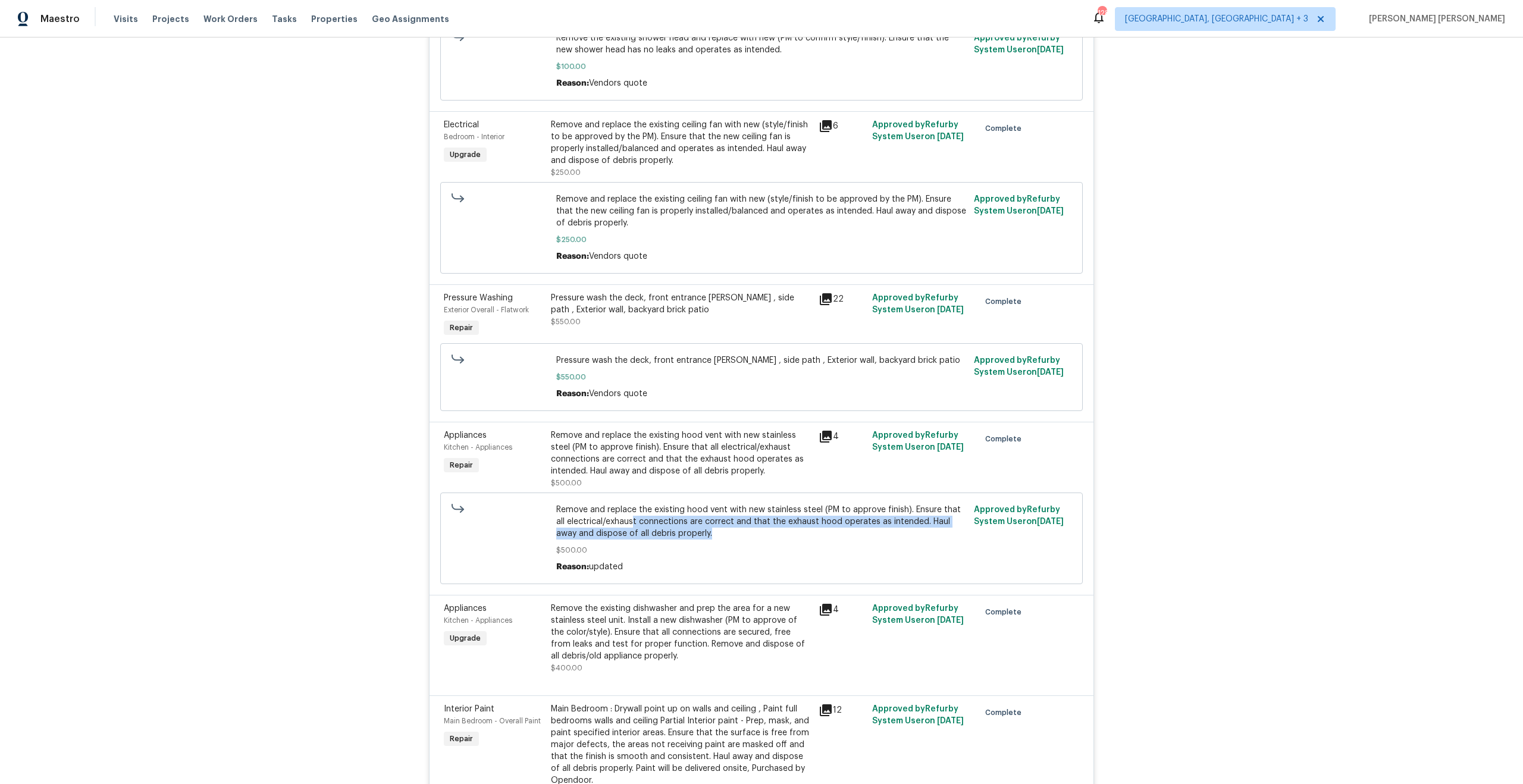
drag, startPoint x: 616, startPoint y: 497, endPoint x: 820, endPoint y: 515, distance: 204.8
click at [821, 514] on span "Remove and replace the existing hood vent with new stainless steel (PM to appro…" at bounding box center [762, 522] width 411 height 36
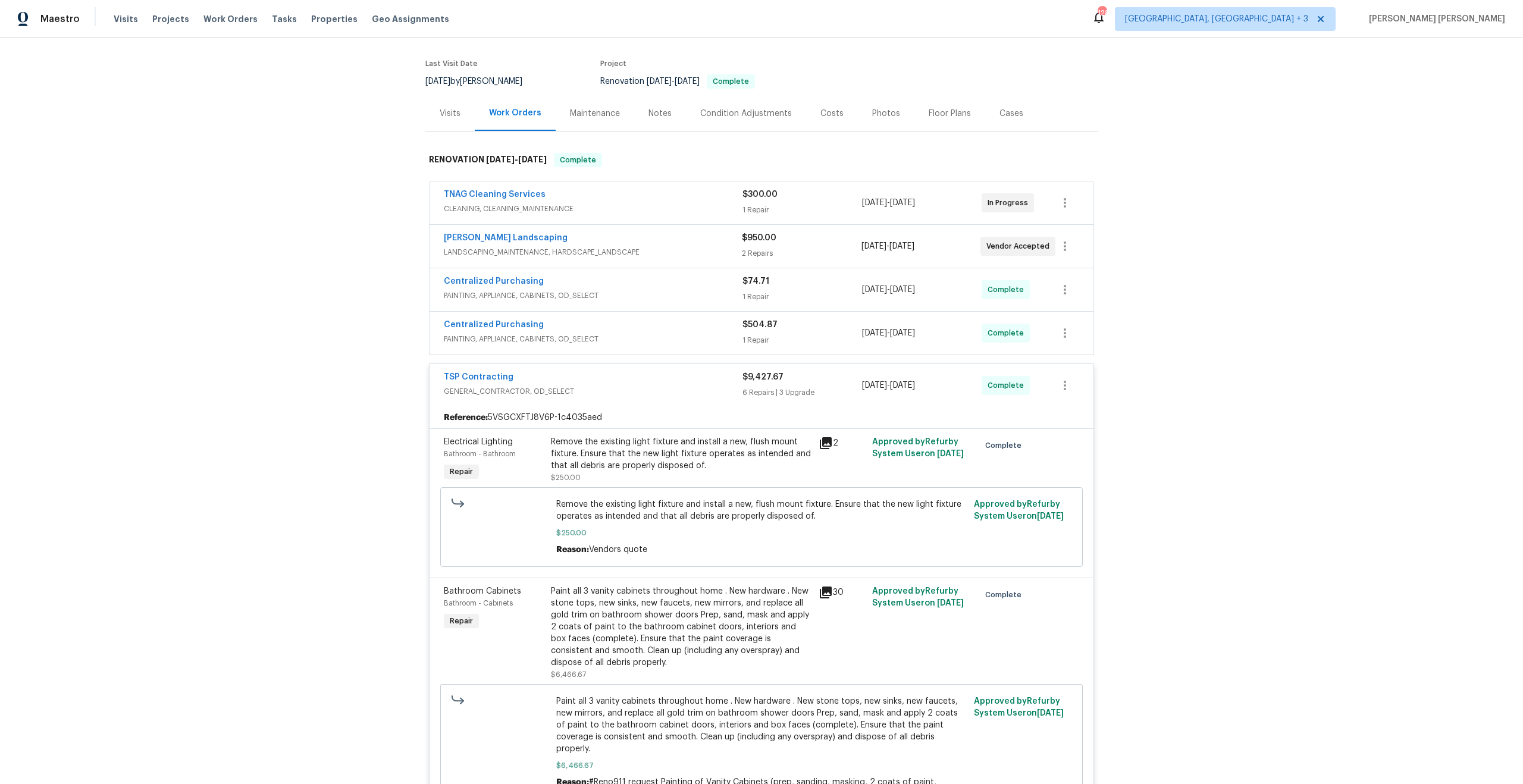
scroll to position [214, 0]
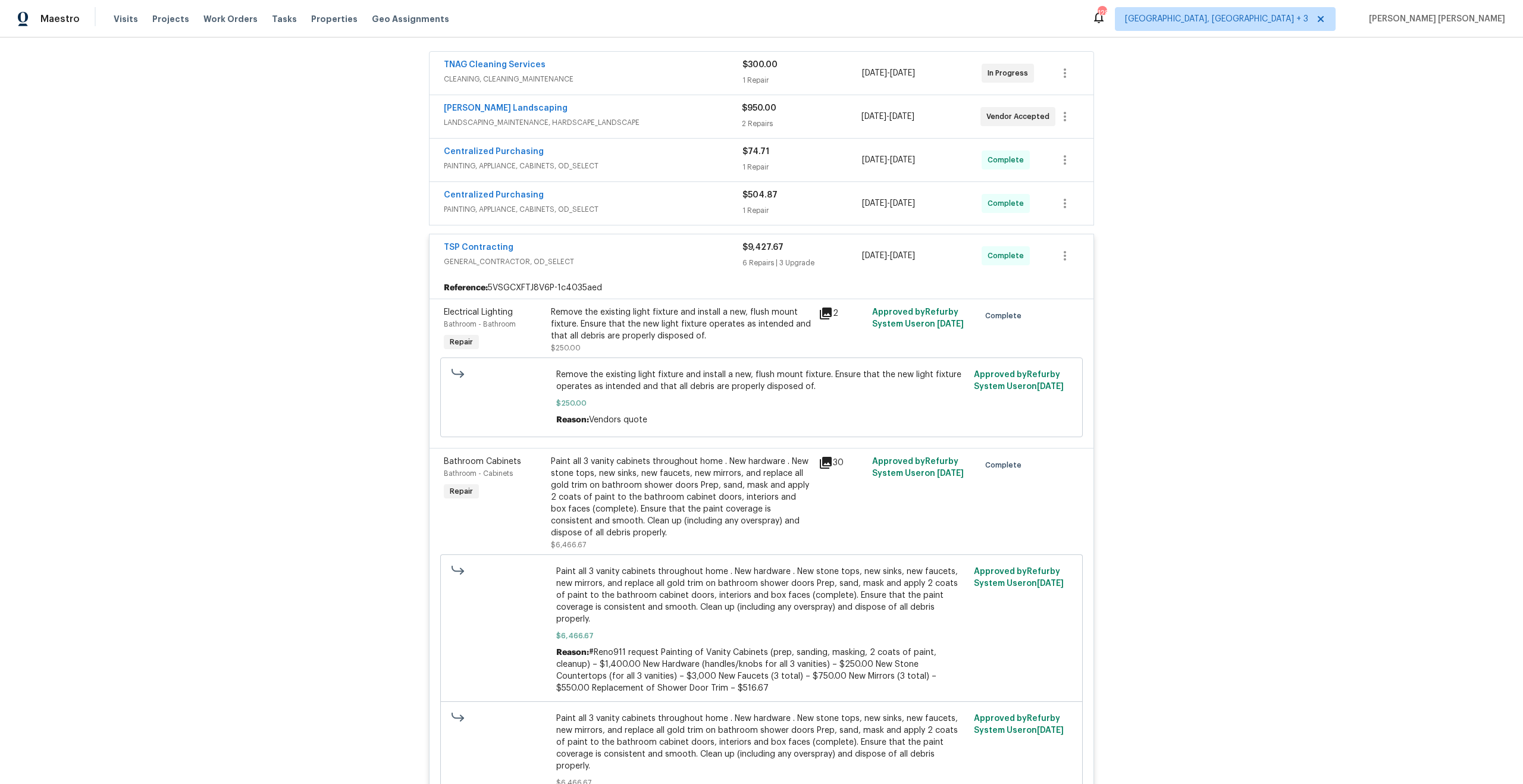
click at [658, 522] on div "Paint all 3 vanity cabinets throughout home . New hardware . New stone tops, ne…" at bounding box center [681, 497] width 261 height 83
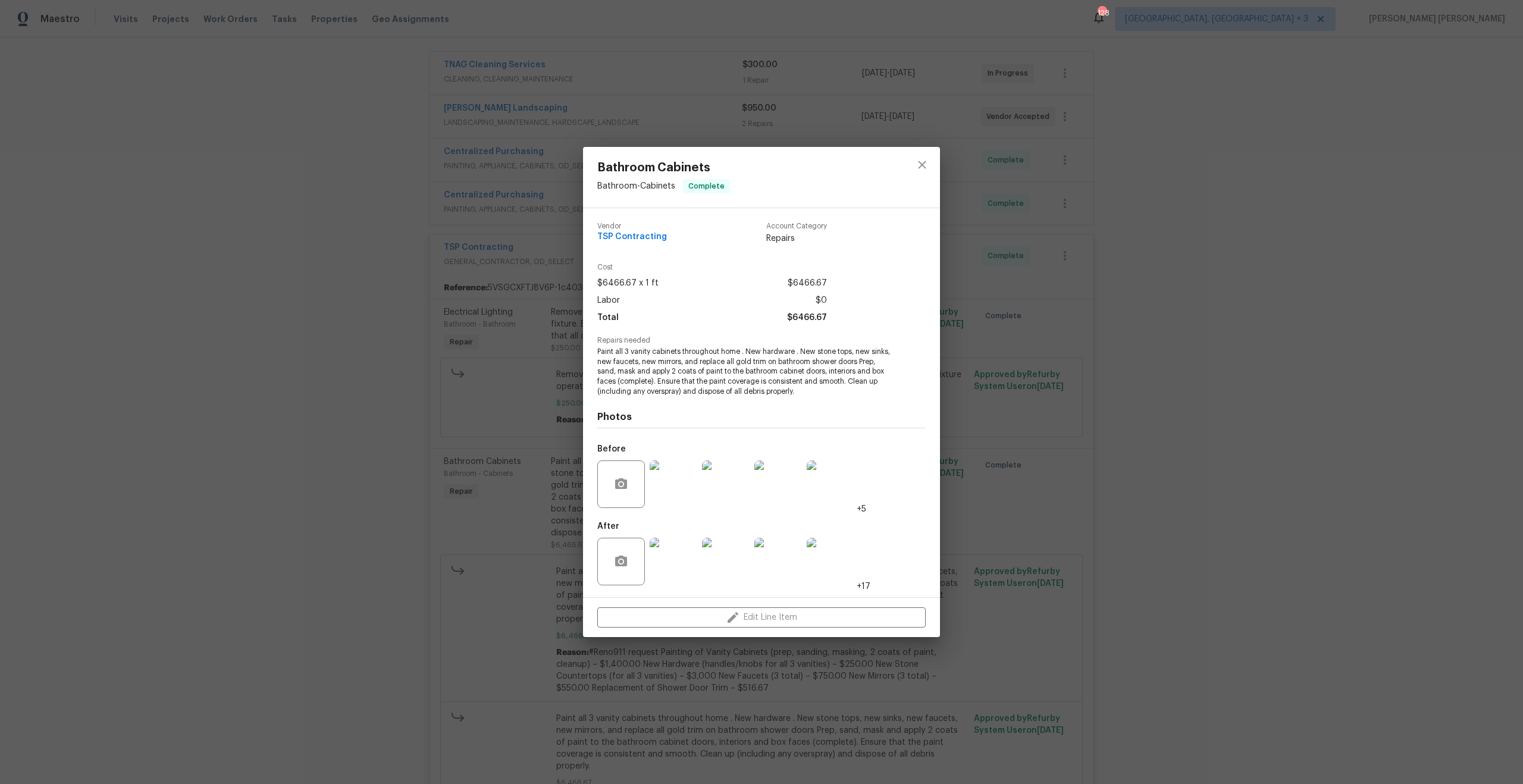
click at [476, 501] on div "Bathroom Cabinets Bathroom - Cabinets Complete Vendor TSP Contracting Account C…" at bounding box center [761, 392] width 1523 height 784
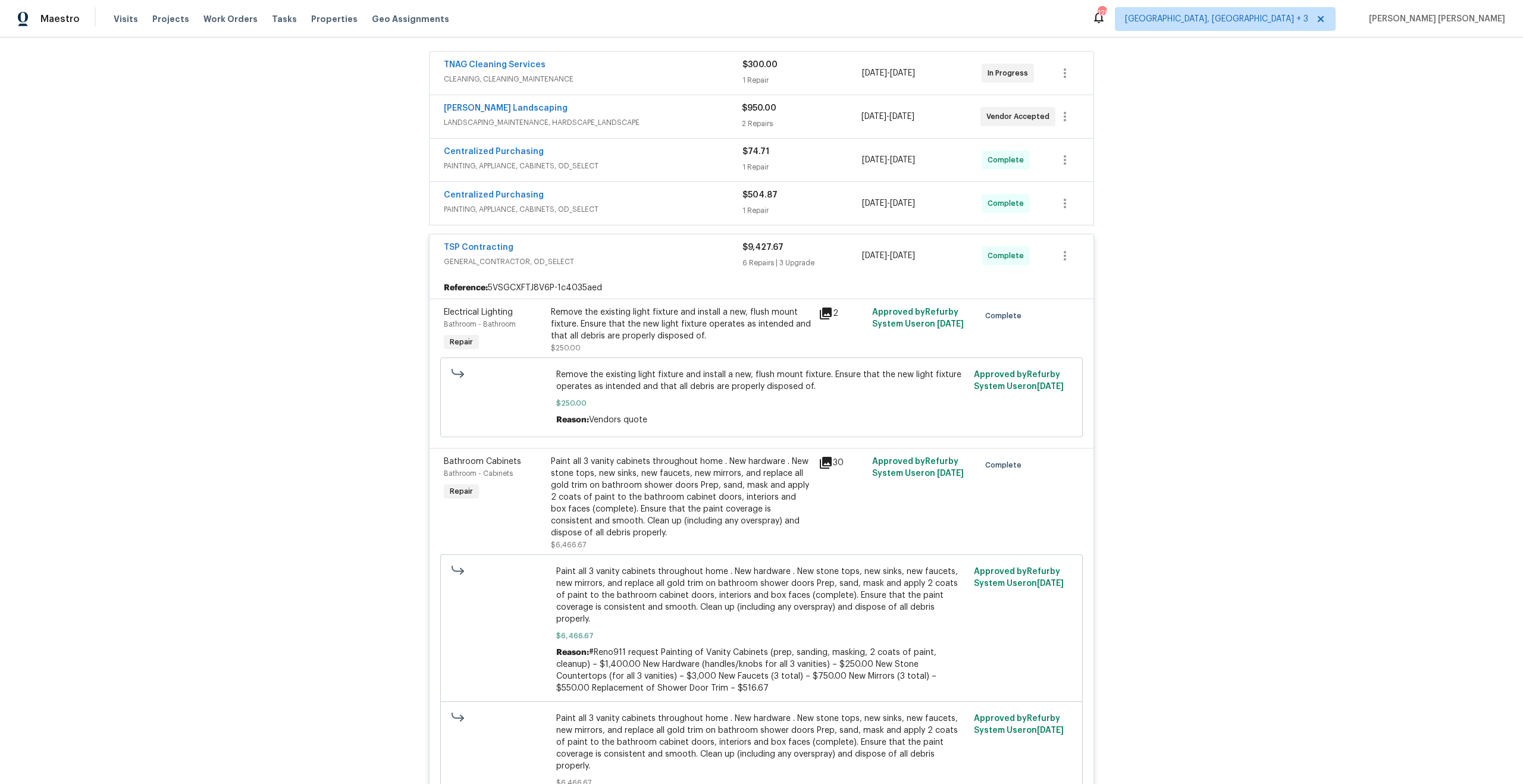
scroll to position [614, 0]
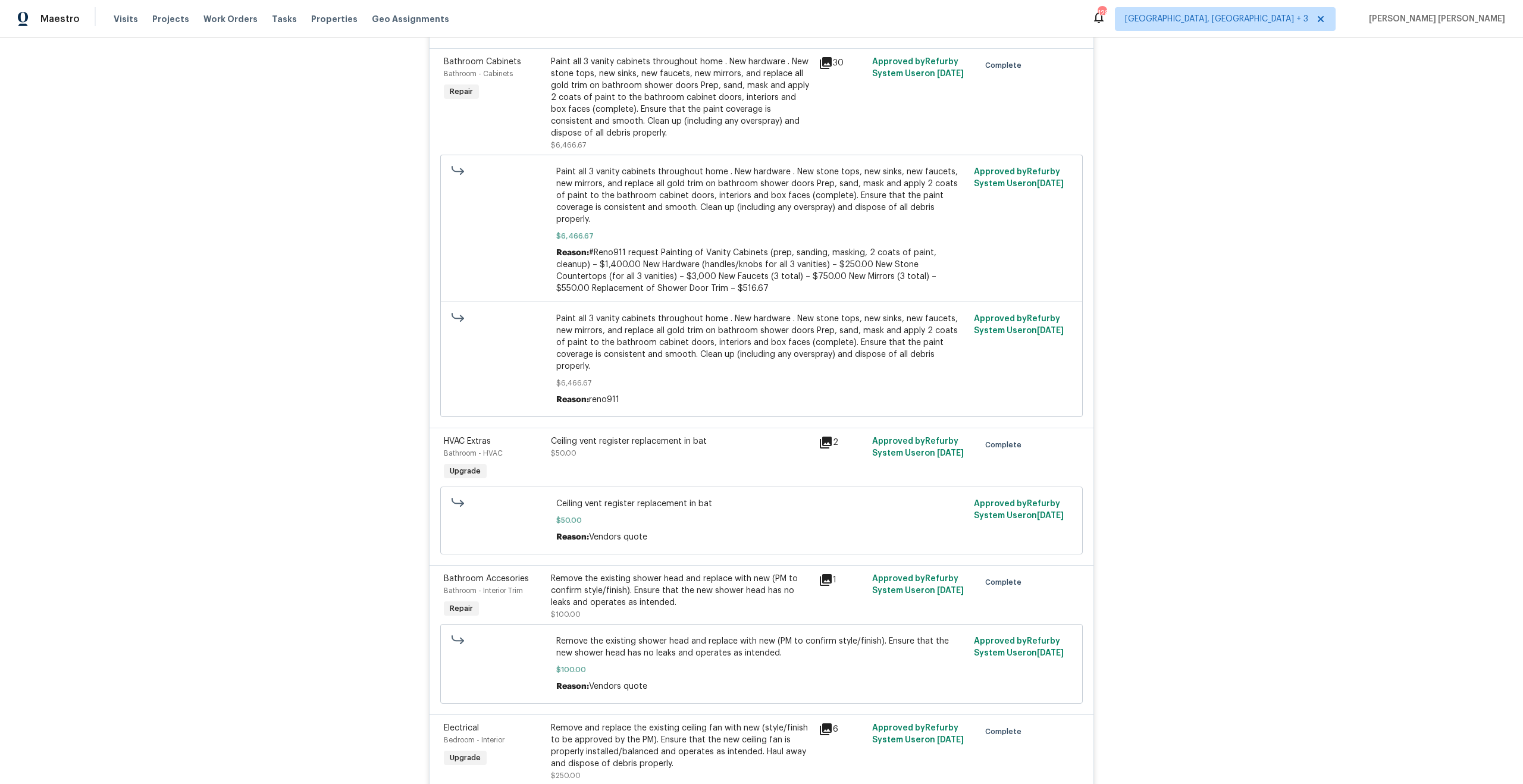
click at [674, 436] on div "Ceiling vent register replacement in bat $50.00" at bounding box center [681, 447] width 261 height 24
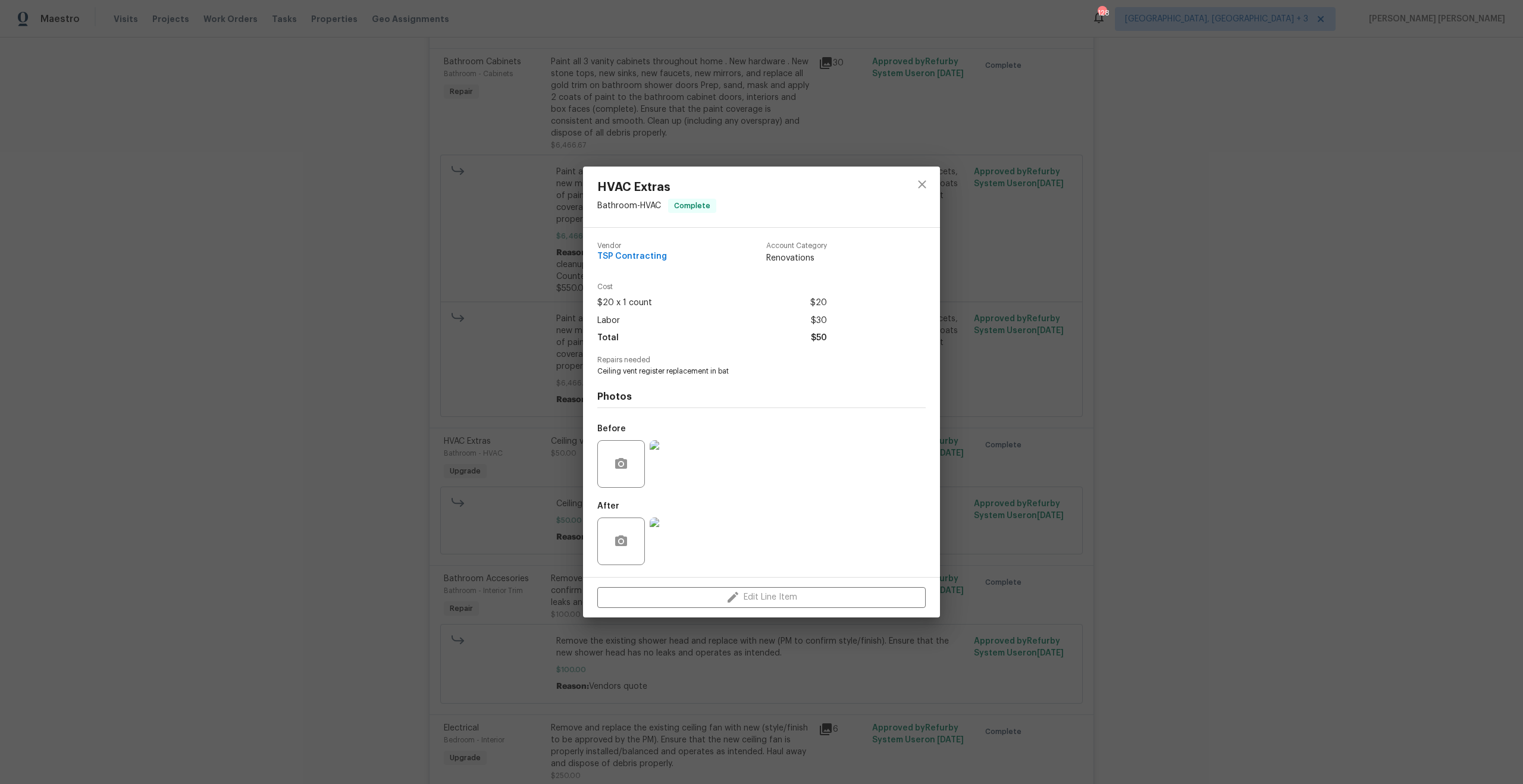
click at [193, 417] on div "HVAC Extras Bathroom - HVAC Complete Vendor TSP Contracting Account Category Re…" at bounding box center [761, 392] width 1523 height 784
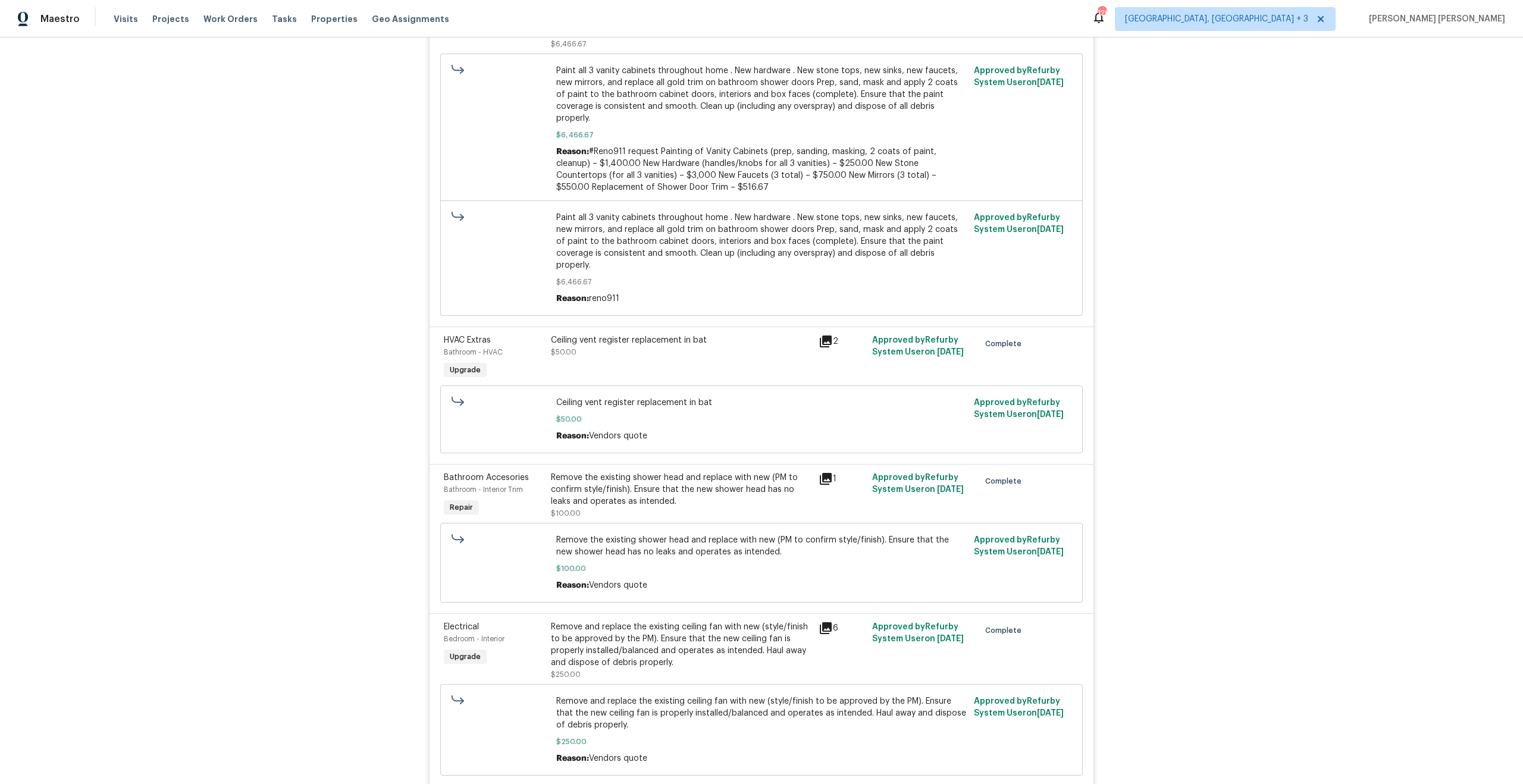
scroll to position [996, 0]
